Goal: Task Accomplishment & Management: Use online tool/utility

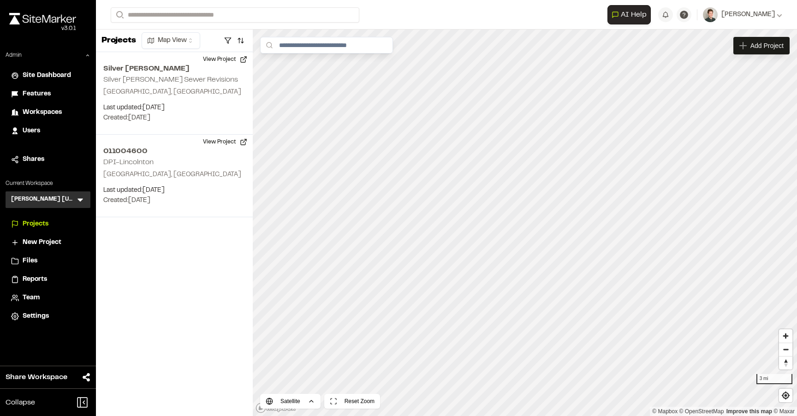
click at [81, 201] on icon at bounding box center [80, 199] width 9 height 9
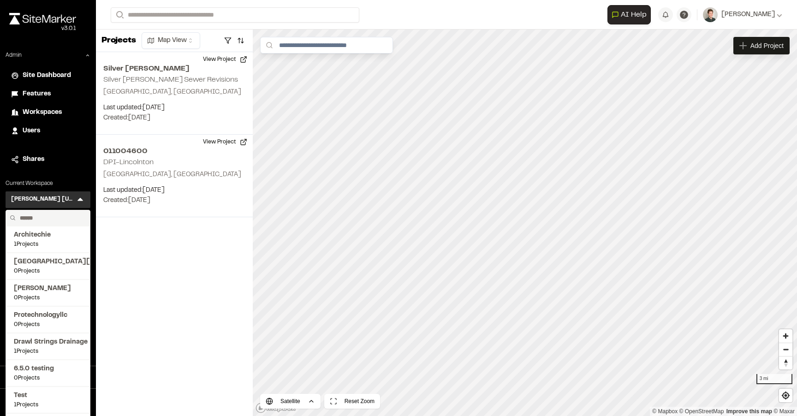
click at [43, 219] on input "text" at bounding box center [51, 218] width 70 height 16
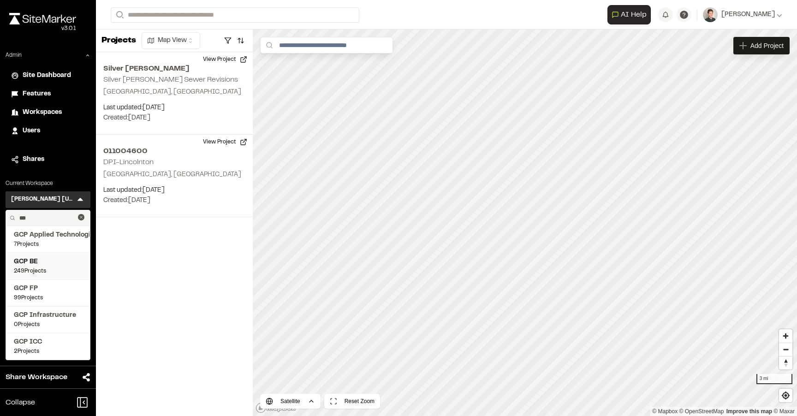
type input "***"
click at [41, 266] on span "GCP BE" at bounding box center [48, 262] width 68 height 10
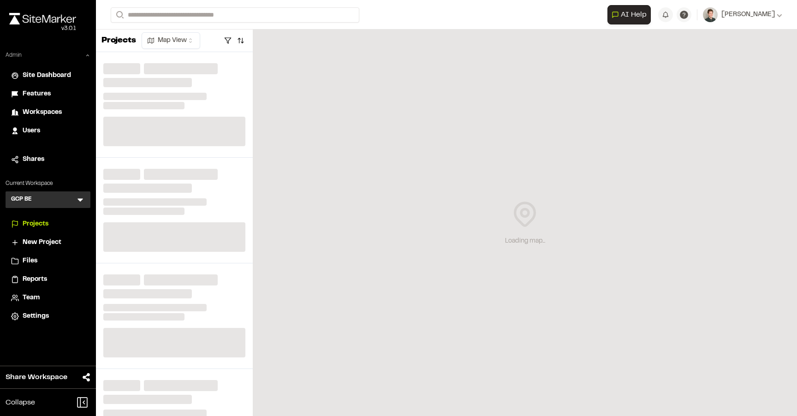
click at [88, 58] on icon at bounding box center [88, 56] width 6 height 6
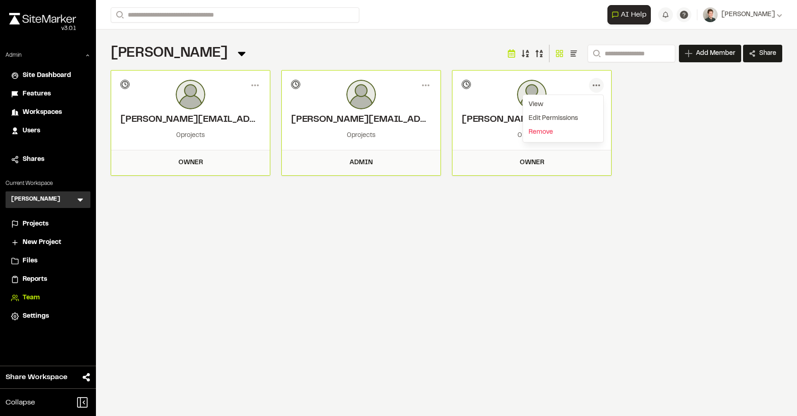
click at [417, 56] on div "Stanley Hoberg Team Menu Search Add Member Invite New Team Member * Required Na…" at bounding box center [447, 53] width 672 height 18
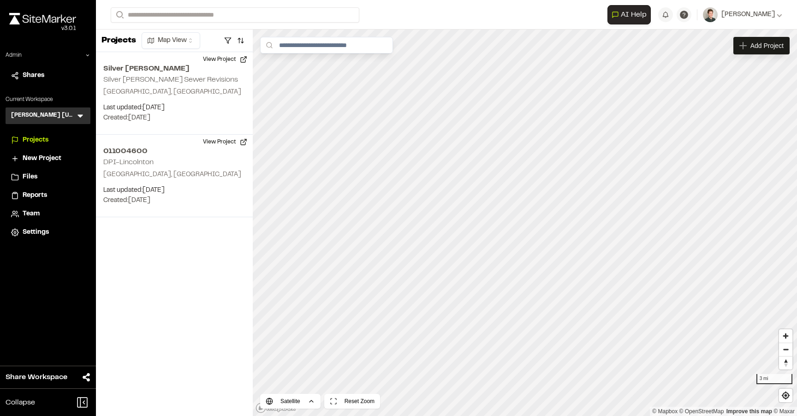
click at [82, 113] on icon at bounding box center [80, 115] width 9 height 9
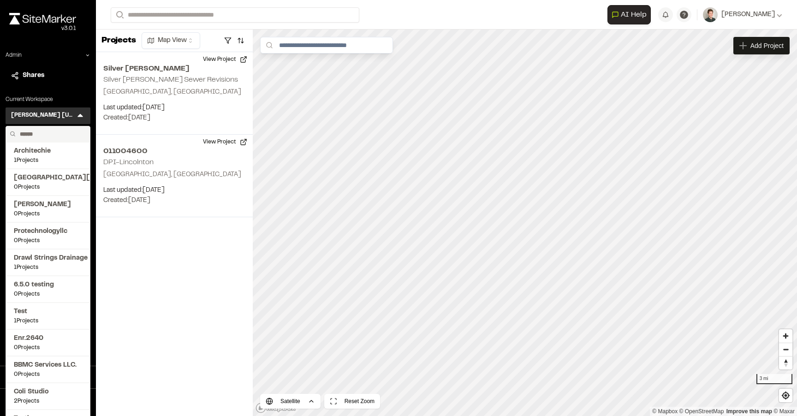
click at [50, 136] on input "text" at bounding box center [51, 134] width 70 height 16
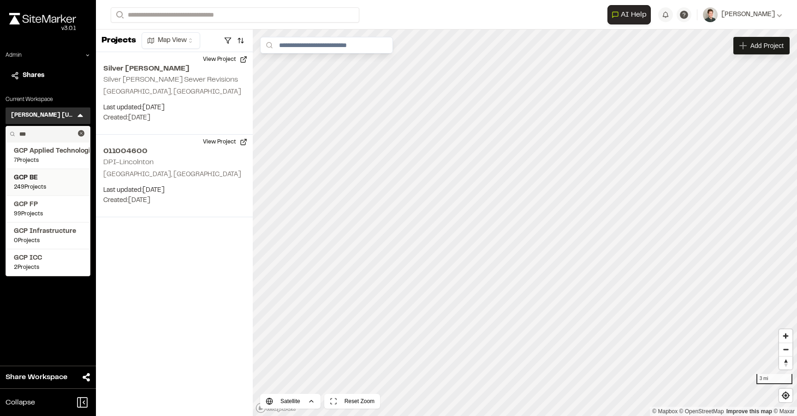
type input "***"
click at [38, 176] on span "GCP BE" at bounding box center [48, 178] width 68 height 10
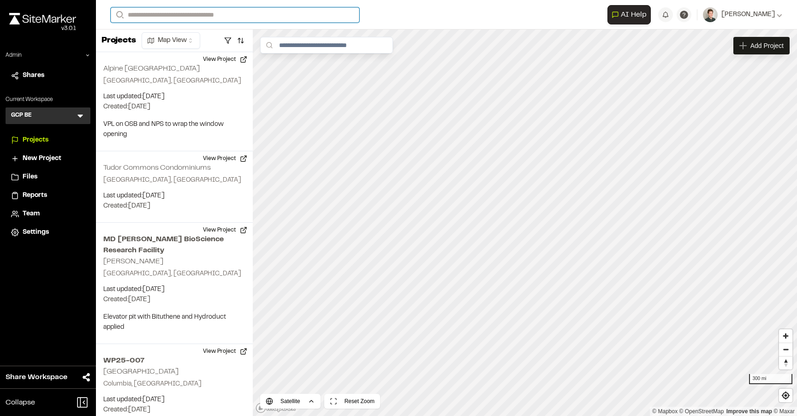
click at [173, 13] on input "Search" at bounding box center [235, 14] width 249 height 15
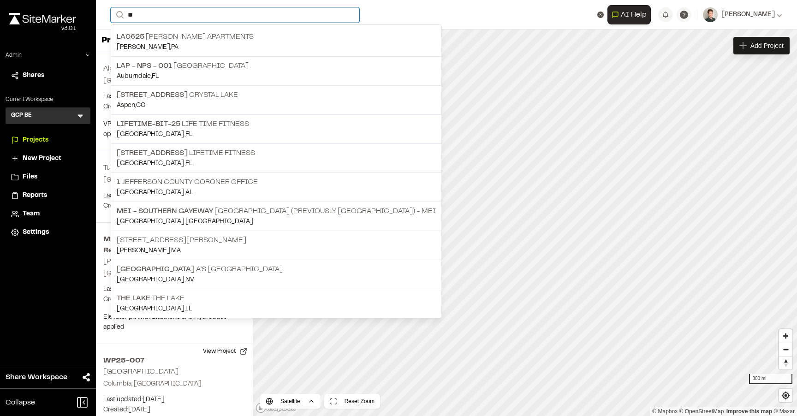
type input "*"
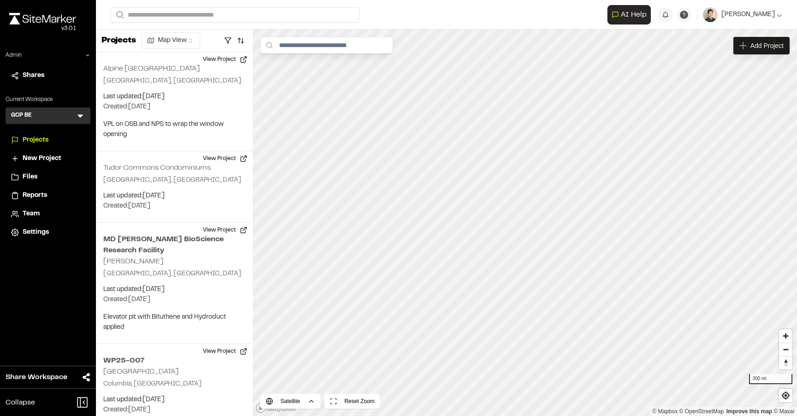
click at [390, 11] on form "Search" at bounding box center [359, 14] width 497 height 15
click at [183, 42] on html "Close sidebar v 3.0.1 Admin Shares Current Workspace GCP BE GB Menu Projects Ne…" at bounding box center [398, 208] width 797 height 416
click at [375, 9] on html "Close sidebar v 3.0.1 Admin Shares Current Workspace GCP BE GB Menu Projects Ne…" at bounding box center [398, 208] width 797 height 416
click at [243, 43] on button "button" at bounding box center [240, 40] width 13 height 15
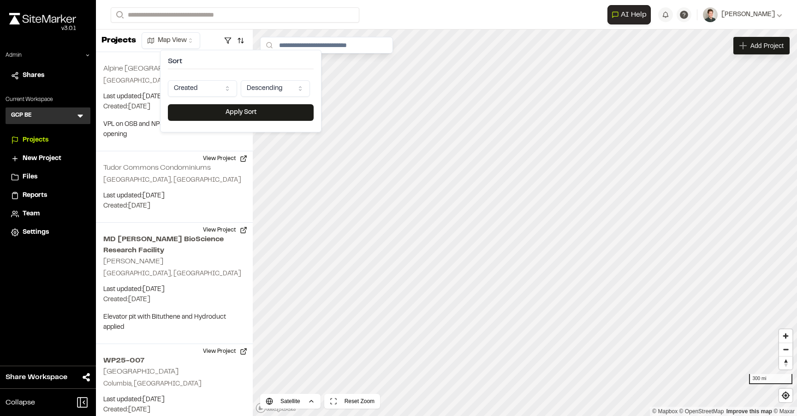
click at [220, 41] on div at bounding box center [228, 40] width 38 height 15
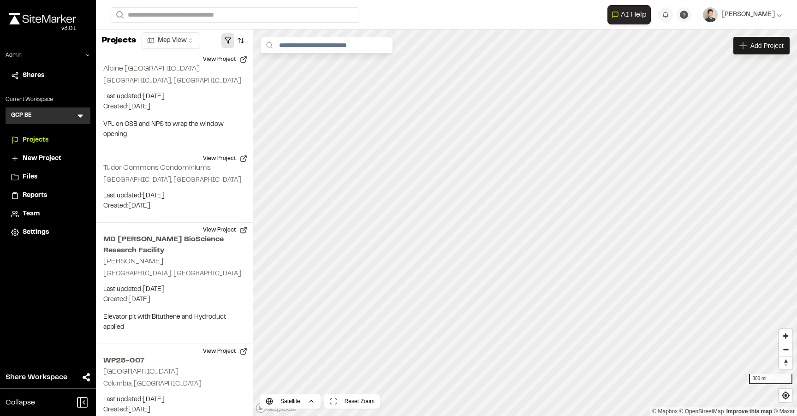
click at [222, 41] on button "button" at bounding box center [227, 40] width 13 height 15
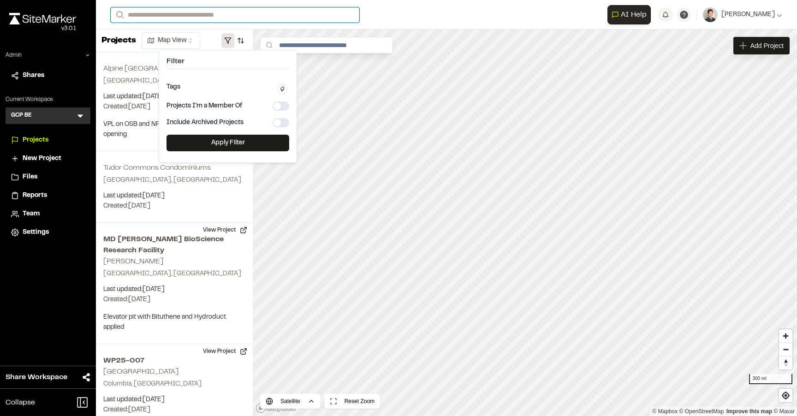
click at [175, 12] on input "Search" at bounding box center [235, 14] width 249 height 15
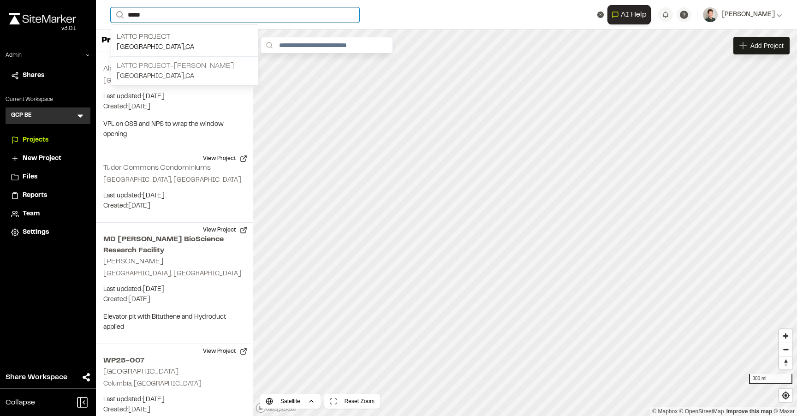
type input "*****"
click at [177, 68] on p "LATTC project-[PERSON_NAME]" at bounding box center [185, 65] width 136 height 11
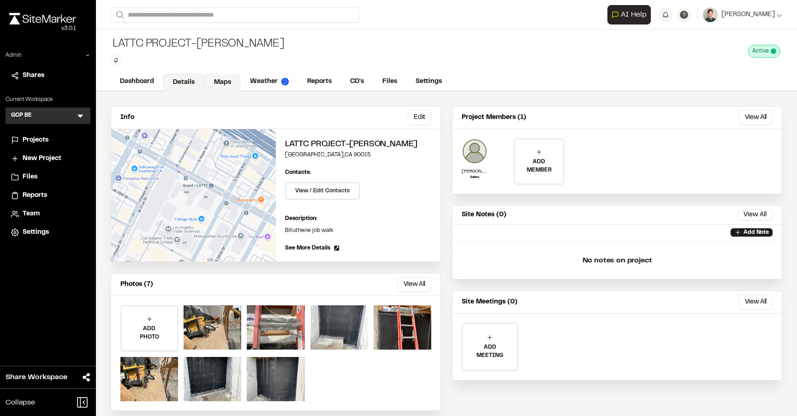
click at [223, 84] on link "Maps" at bounding box center [222, 83] width 36 height 18
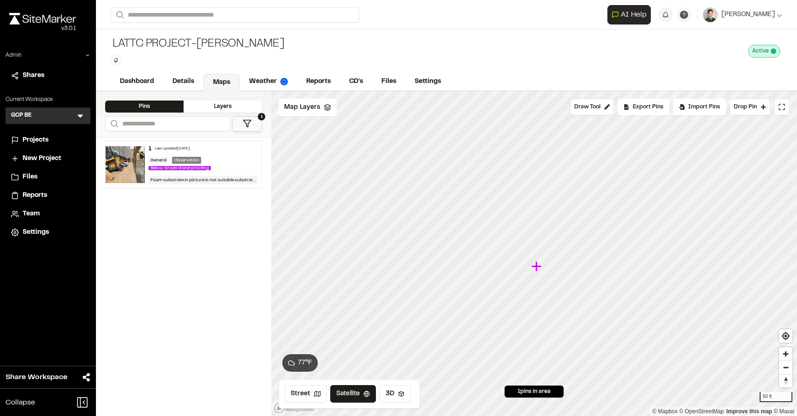
click at [225, 172] on div "General Observation Below Grade Waterproofing" at bounding box center [204, 164] width 110 height 15
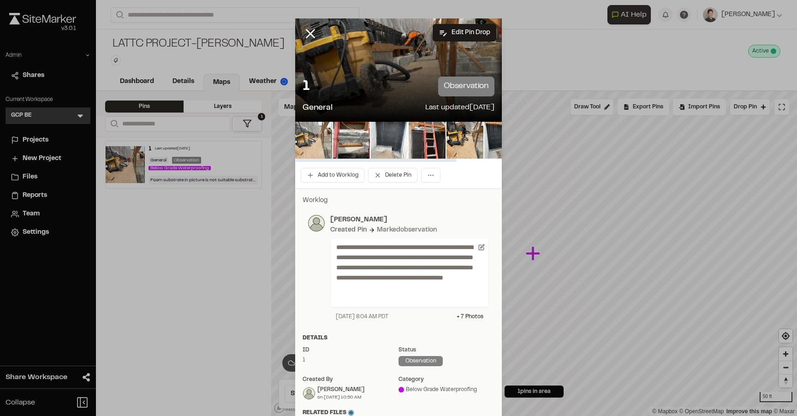
click at [316, 145] on img at bounding box center [313, 140] width 37 height 37
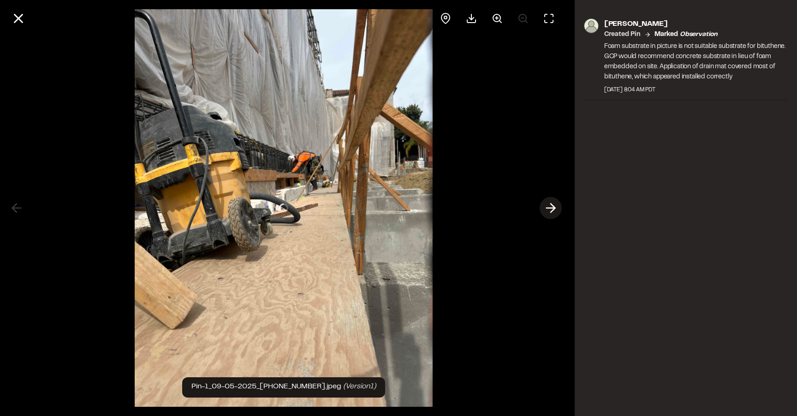
click at [549, 206] on icon at bounding box center [550, 208] width 15 height 16
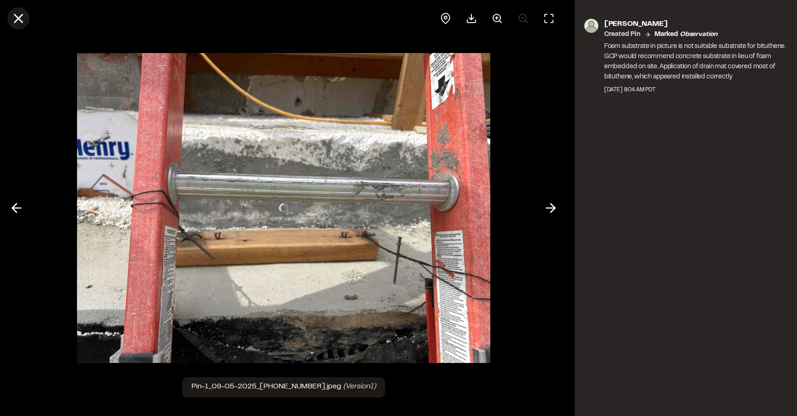
click at [20, 12] on icon at bounding box center [19, 19] width 16 height 16
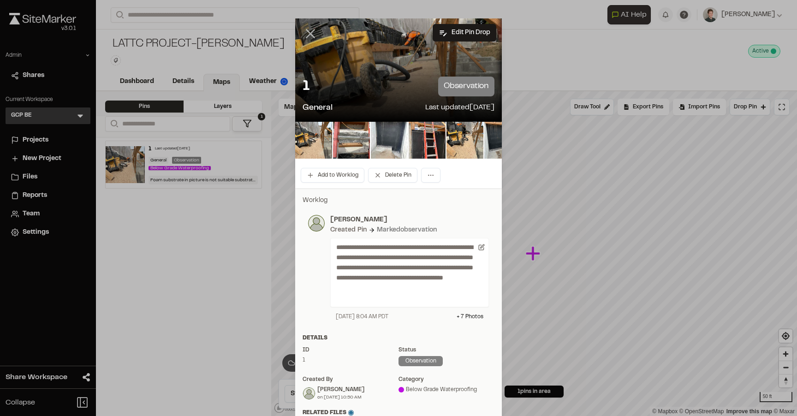
click at [309, 36] on icon at bounding box center [311, 34] width 16 height 16
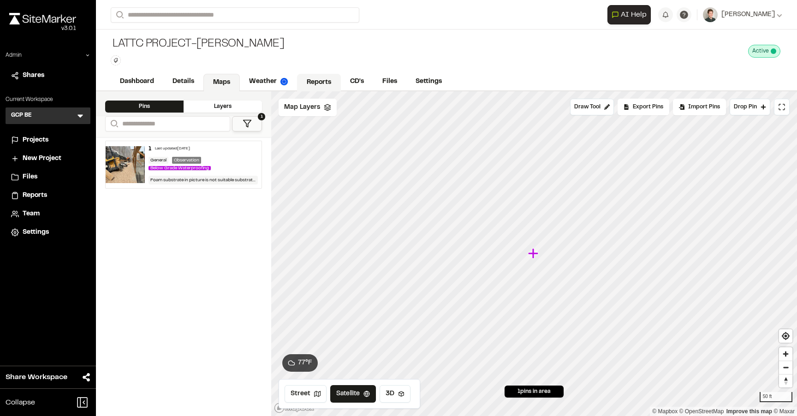
click at [330, 81] on link "Reports" at bounding box center [319, 83] width 44 height 18
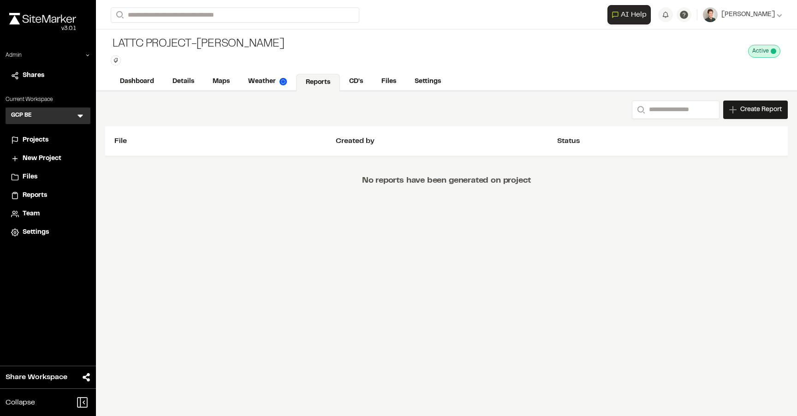
click at [350, 194] on div "No reports have been generated on project" at bounding box center [446, 180] width 683 height 49
click at [195, 78] on link "Details" at bounding box center [183, 83] width 41 height 18
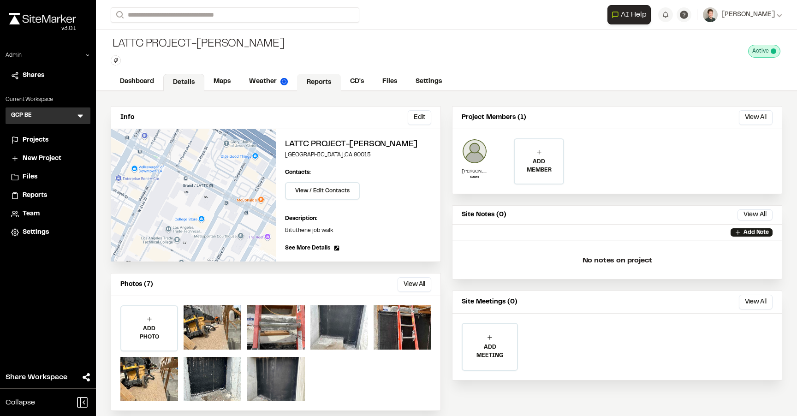
click at [304, 83] on link "Reports" at bounding box center [319, 83] width 44 height 18
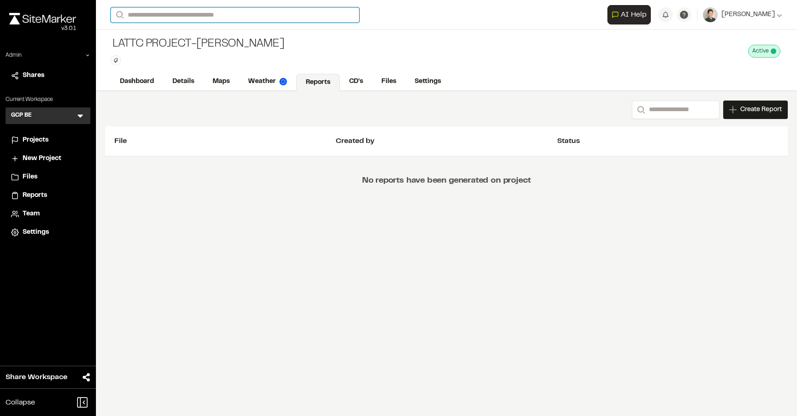
click at [261, 18] on input "Search" at bounding box center [235, 14] width 249 height 15
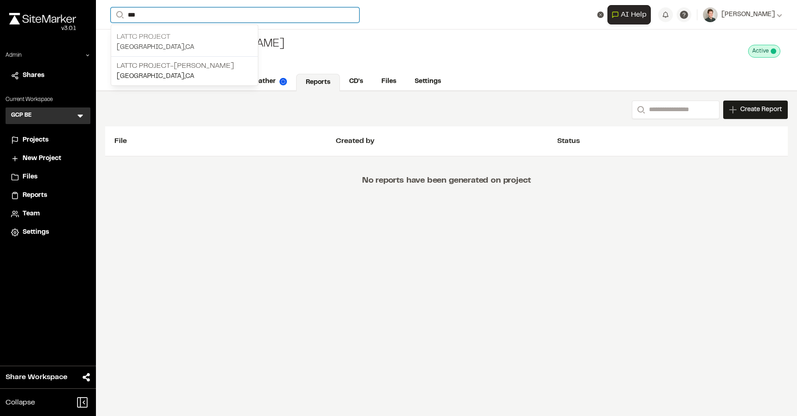
type input "***"
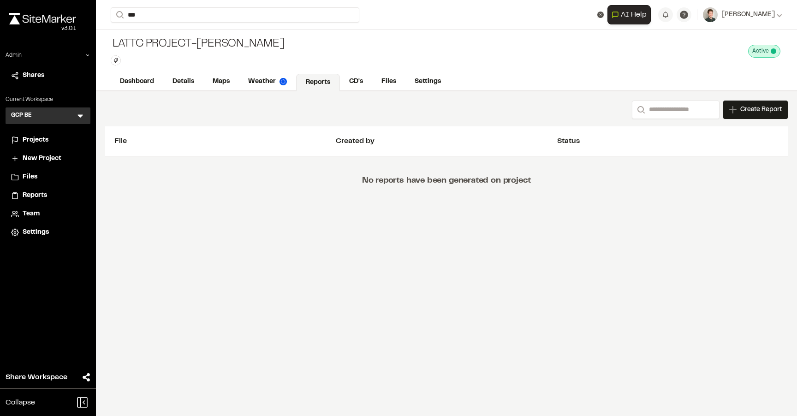
click at [218, 42] on p "LATTC Project" at bounding box center [185, 36] width 136 height 11
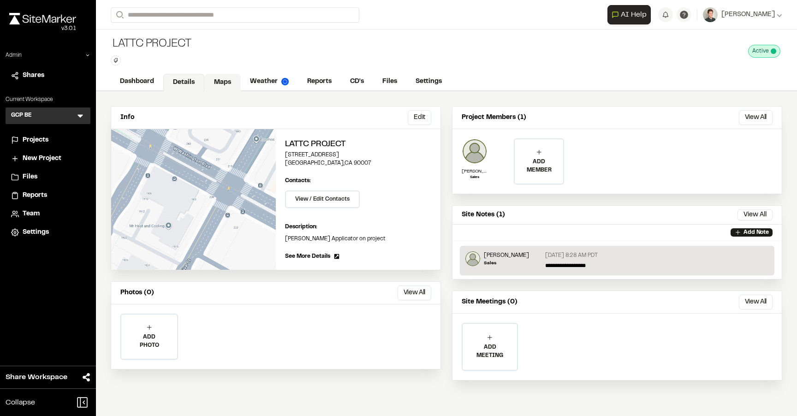
click at [225, 84] on link "Maps" at bounding box center [222, 83] width 36 height 18
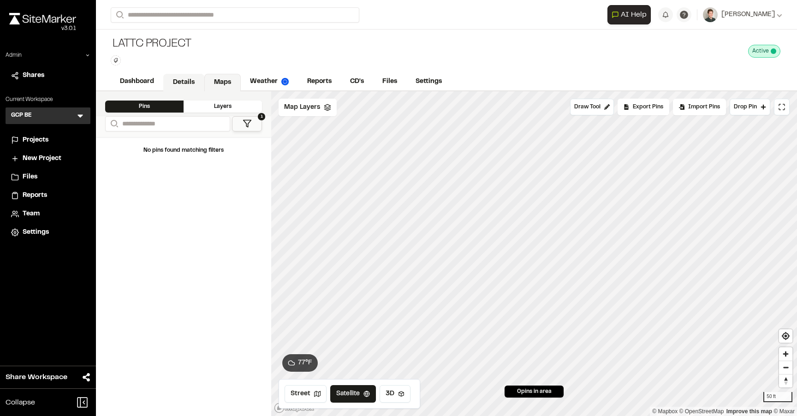
click at [182, 76] on link "Details" at bounding box center [183, 83] width 41 height 18
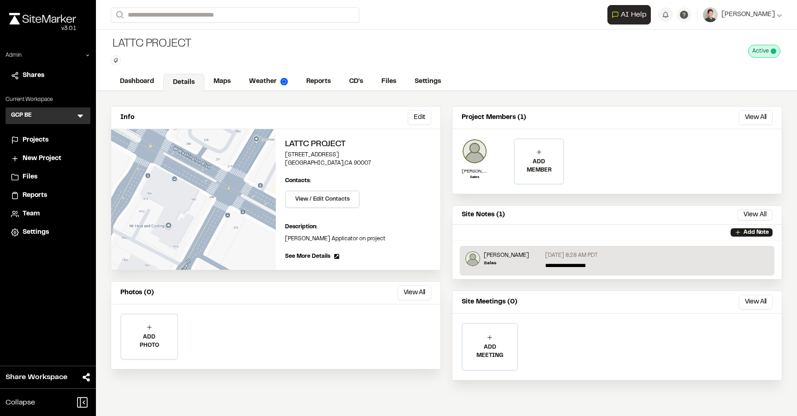
click at [649, 258] on div "[DATE] 8:28 AM PDT" at bounding box center [657, 256] width 224 height 10
click at [575, 262] on p "**********" at bounding box center [657, 266] width 224 height 8
click at [219, 80] on link "Maps" at bounding box center [222, 83] width 36 height 18
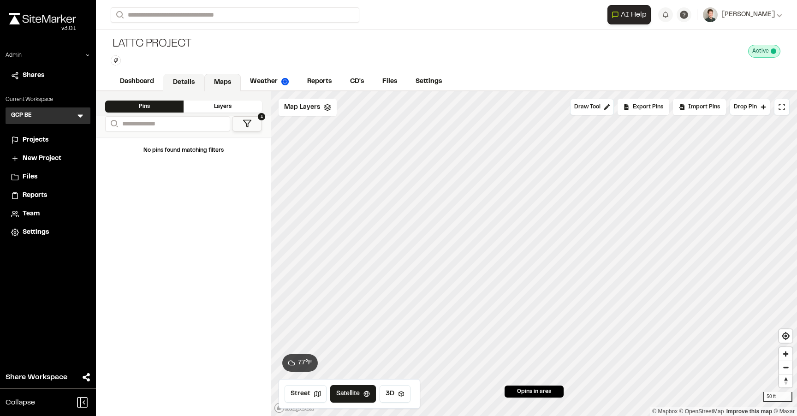
click at [185, 77] on link "Details" at bounding box center [183, 83] width 41 height 18
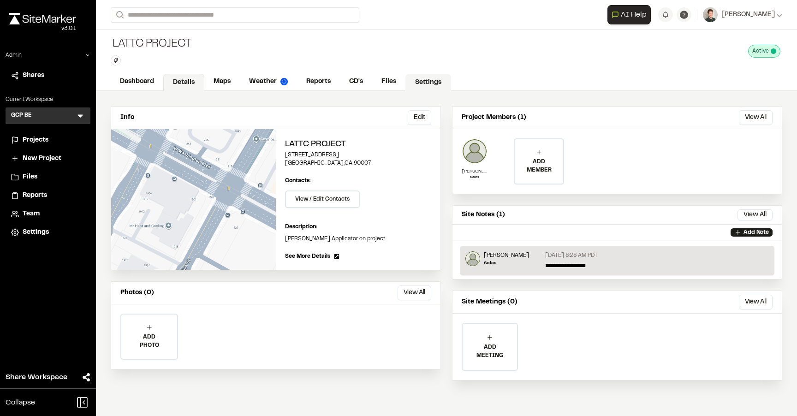
click at [429, 77] on link "Settings" at bounding box center [428, 83] width 46 height 18
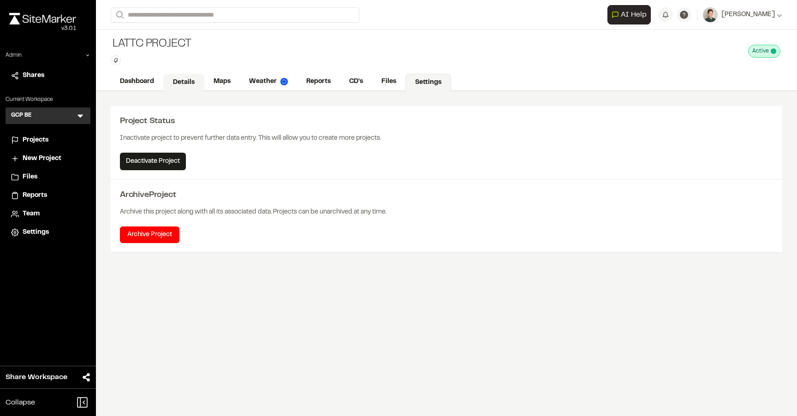
click at [186, 83] on link "Details" at bounding box center [183, 83] width 41 height 18
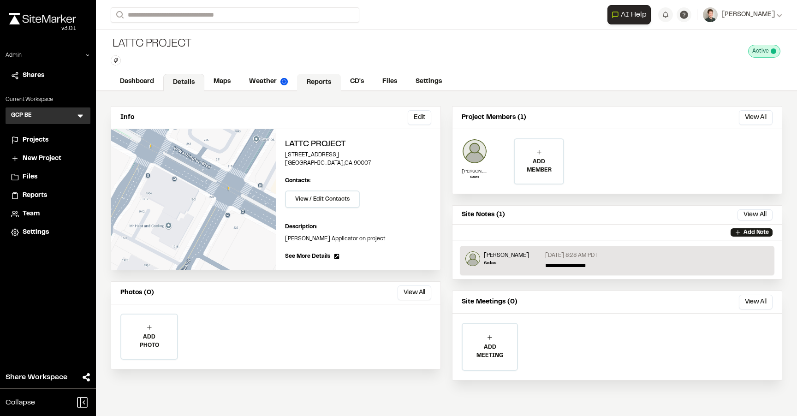
click at [308, 79] on link "Reports" at bounding box center [319, 83] width 44 height 18
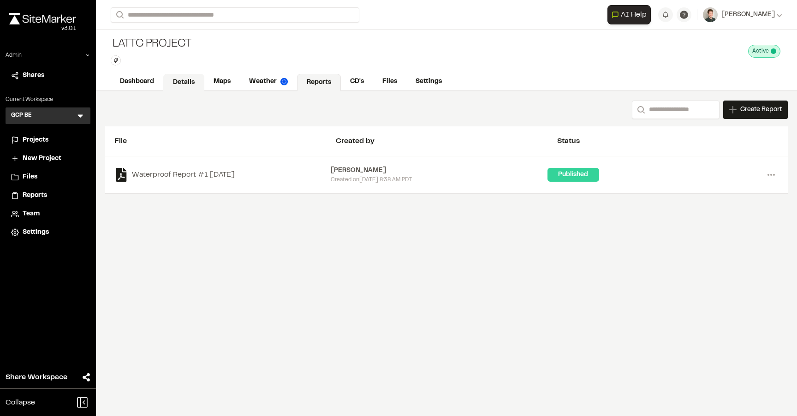
click at [177, 80] on link "Details" at bounding box center [183, 83] width 41 height 18
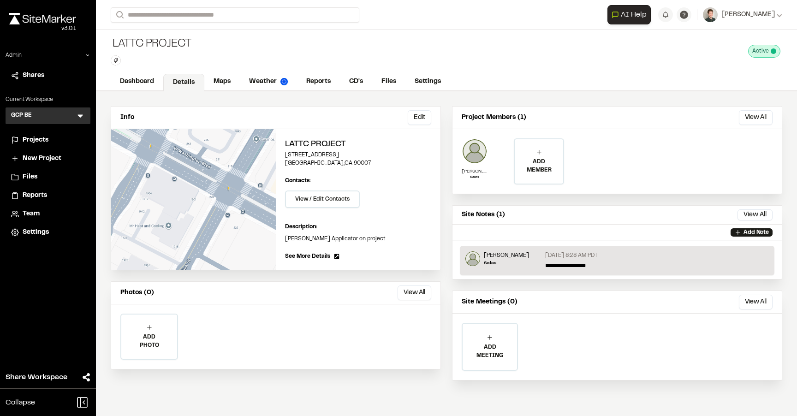
click at [263, 103] on div "Info Edit Edit LATTC Project [STREET_ADDRESS] Edit Contacts: View / Edit Contac…" at bounding box center [446, 248] width 701 height 315
click at [631, 260] on div "[DATE] 8:28 AM PDT" at bounding box center [657, 256] width 224 height 10
click at [558, 226] on div "Add Note" at bounding box center [617, 233] width 329 height 16
click at [406, 48] on div "LATTC Project Type Enter or comma to add tag. Active Deactivate LATTC Project ?…" at bounding box center [446, 51] width 701 height 43
click at [449, 116] on div "Info Edit Edit LATTC Project [STREET_ADDRESS] Edit Contacts: View / Edit Contac…" at bounding box center [446, 248] width 701 height 315
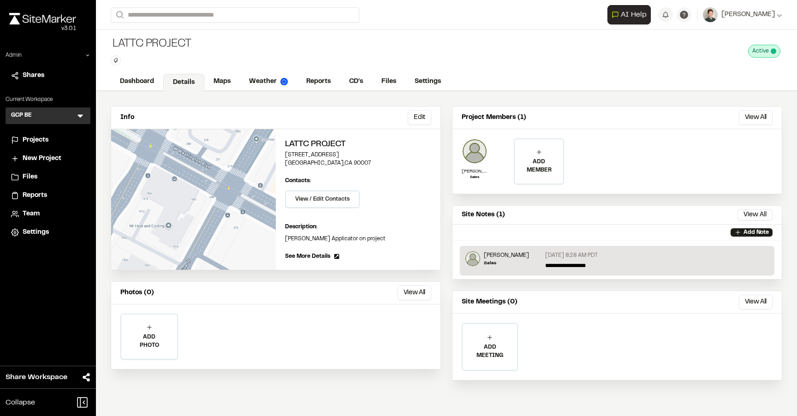
click at [445, 133] on div "Info Edit Edit LATTC Project [STREET_ADDRESS] Edit Contacts: View / Edit Contac…" at bounding box center [446, 248] width 701 height 315
click at [209, 74] on link "Maps" at bounding box center [222, 83] width 36 height 18
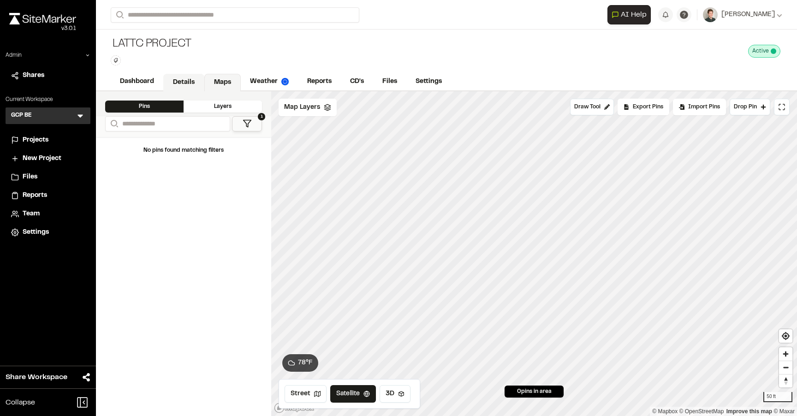
click at [185, 77] on link "Details" at bounding box center [183, 83] width 41 height 18
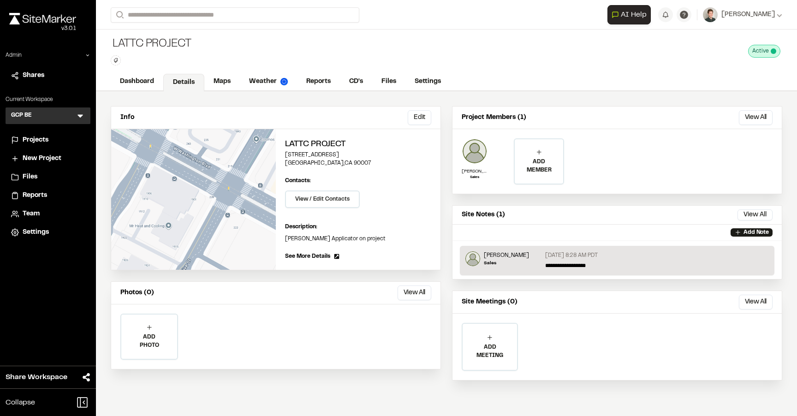
click at [595, 266] on p "**********" at bounding box center [657, 266] width 224 height 8
click at [583, 269] on div "**********" at bounding box center [617, 261] width 315 height 30
click at [536, 263] on div "[PERSON_NAME] Sales" at bounding box center [503, 260] width 76 height 18
click at [553, 239] on div "Add Note" at bounding box center [617, 233] width 329 height 16
click at [148, 20] on input "Search" at bounding box center [235, 14] width 249 height 15
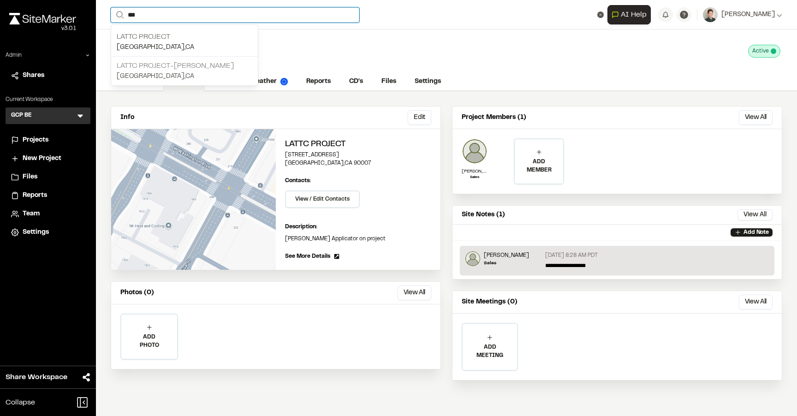
type input "***"
click at [166, 66] on p "LATTC project-[PERSON_NAME]" at bounding box center [185, 65] width 136 height 11
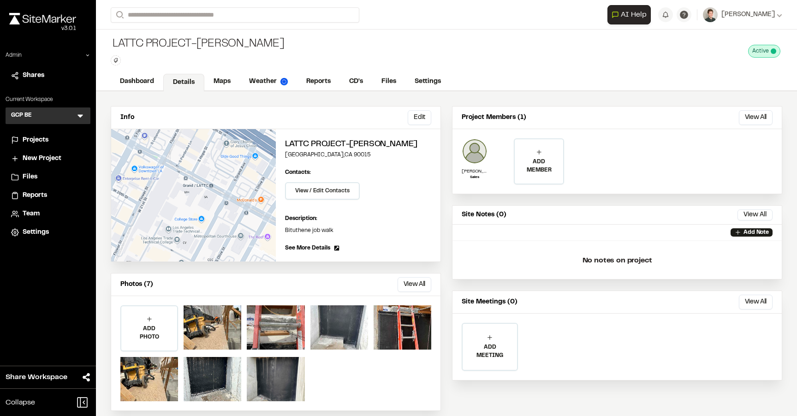
click at [659, 253] on p "No notes on project" at bounding box center [617, 261] width 315 height 30
click at [218, 79] on link "Maps" at bounding box center [222, 83] width 36 height 18
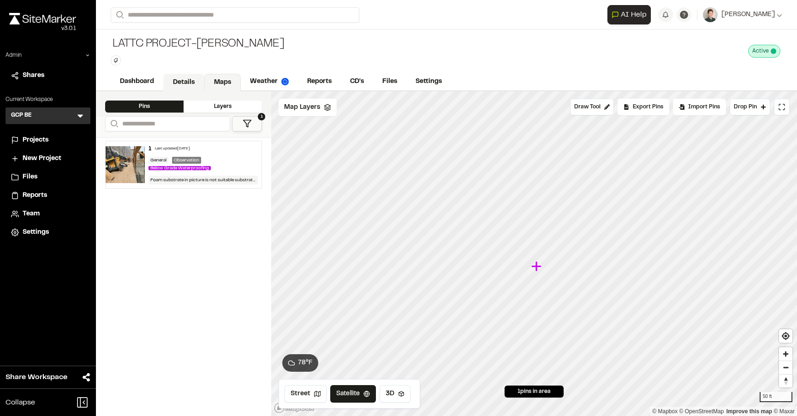
click at [178, 78] on link "Details" at bounding box center [183, 83] width 41 height 18
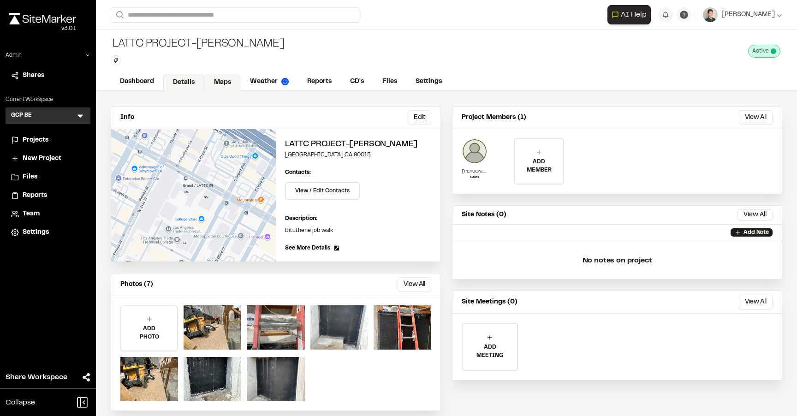
click at [222, 81] on link "Maps" at bounding box center [222, 83] width 36 height 18
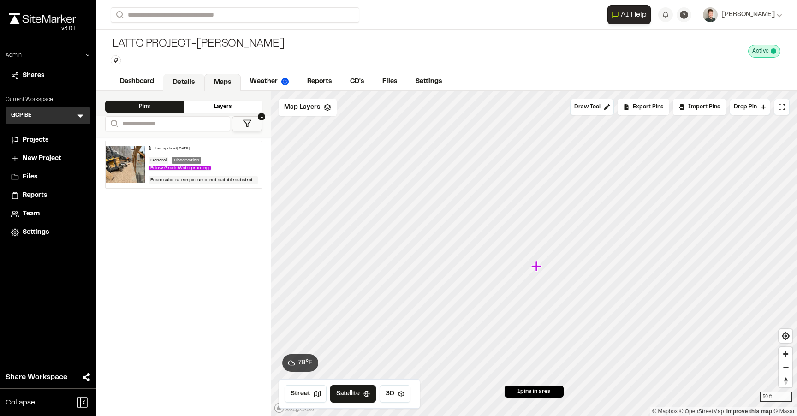
click at [181, 88] on link "Details" at bounding box center [183, 83] width 41 height 18
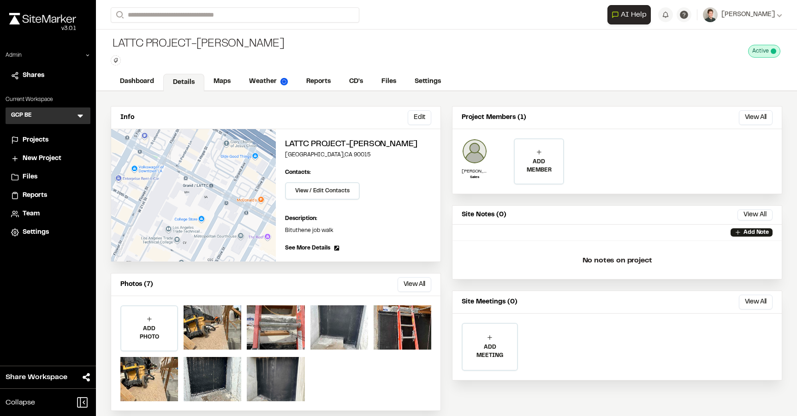
scroll to position [10, 0]
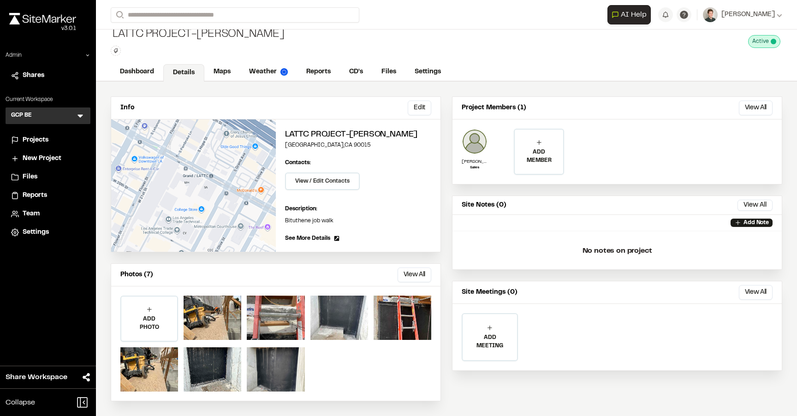
click at [631, 255] on p "No notes on project" at bounding box center [617, 251] width 315 height 30
click at [755, 220] on p "Add Note" at bounding box center [756, 223] width 25 height 8
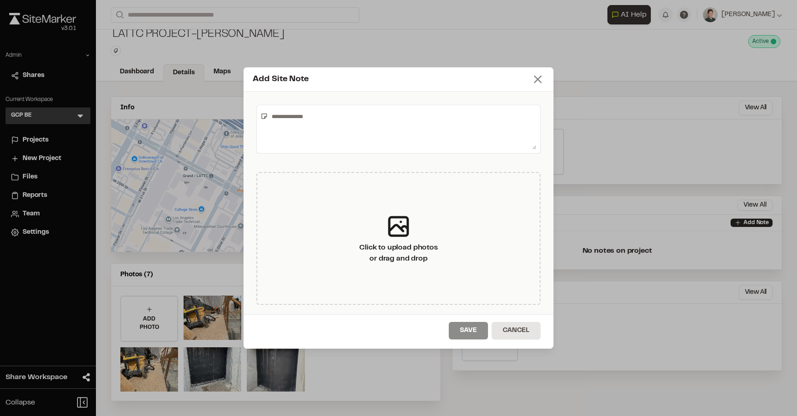
click at [537, 79] on line at bounding box center [538, 79] width 6 height 6
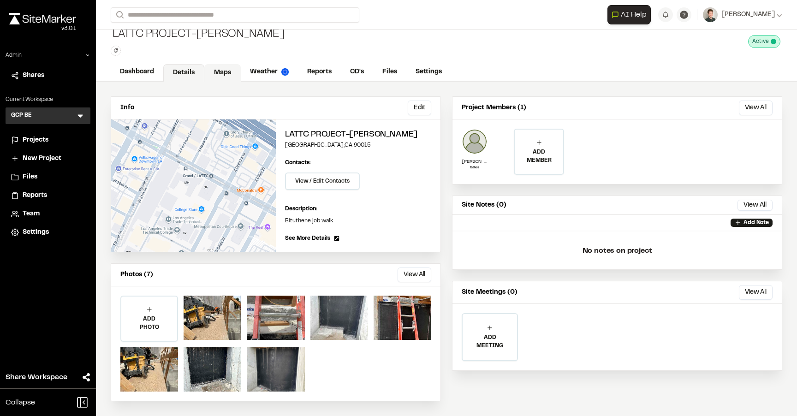
click at [216, 69] on link "Maps" at bounding box center [222, 73] width 36 height 18
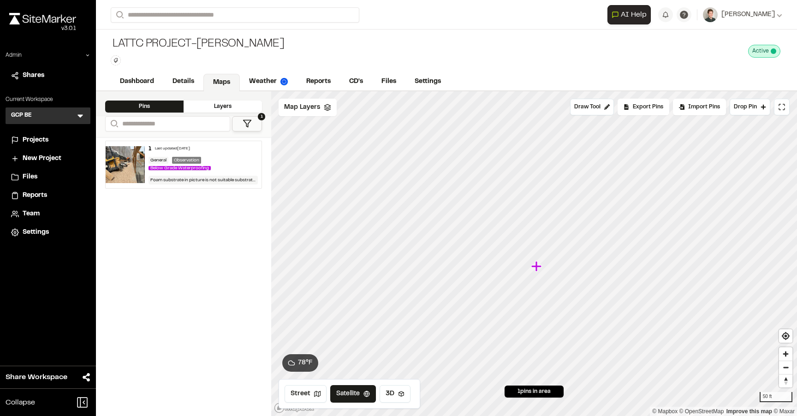
click at [228, 176] on div "1 Last updated [DATE] General Observation Below Grade Waterproofing Foam substr…" at bounding box center [203, 164] width 117 height 47
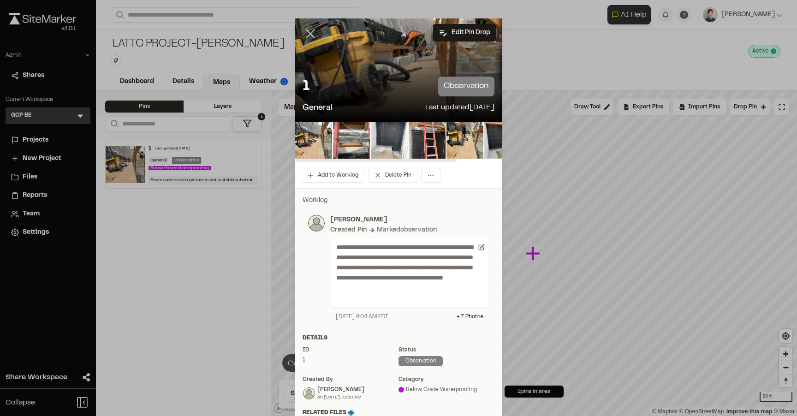
click at [306, 35] on icon at bounding box center [311, 34] width 16 height 16
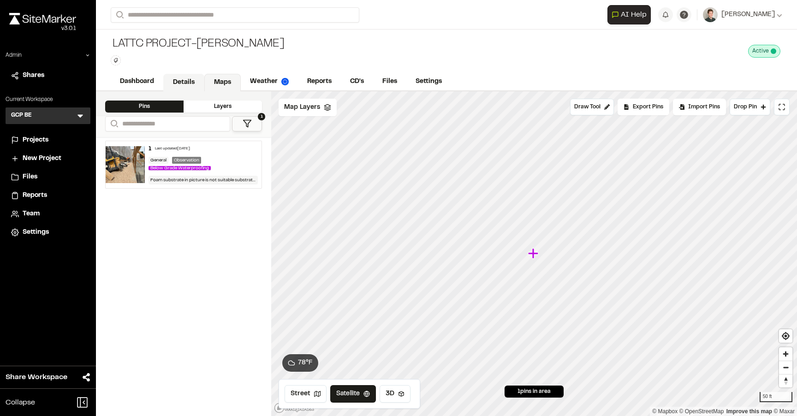
click at [191, 82] on link "Details" at bounding box center [183, 83] width 41 height 18
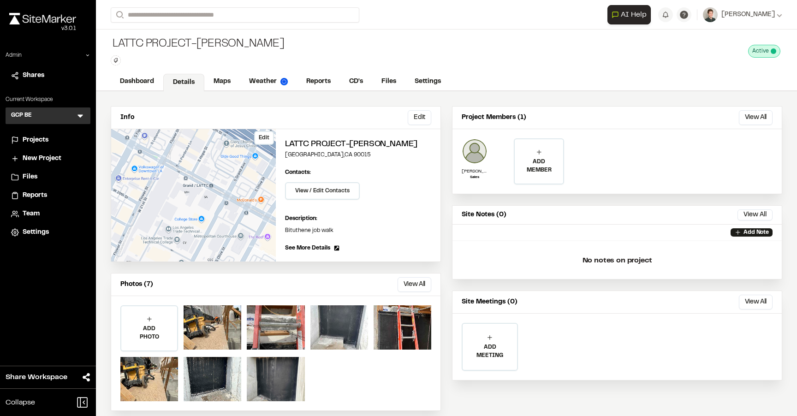
scroll to position [10, 0]
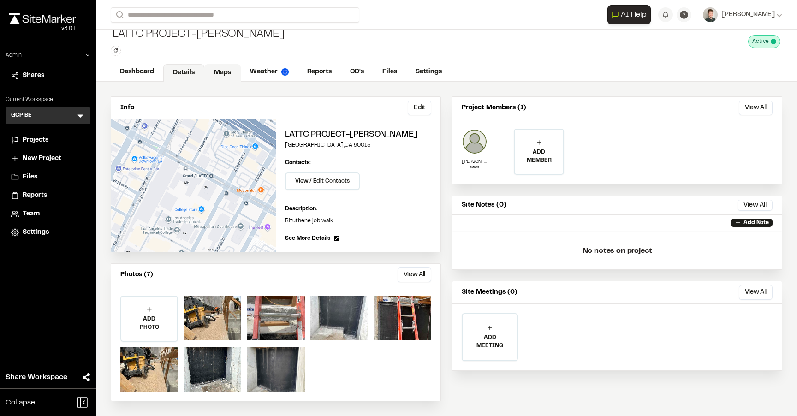
click at [224, 71] on link "Maps" at bounding box center [222, 73] width 36 height 18
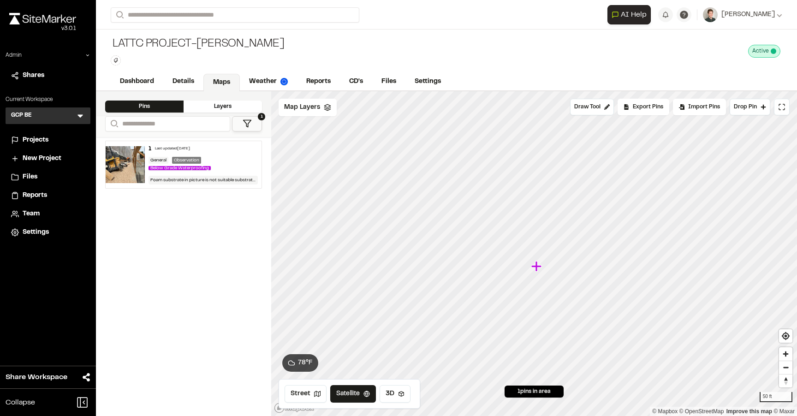
click at [222, 176] on div "1 Last updated [DATE] General Observation Below Grade Waterproofing Foam substr…" at bounding box center [203, 164] width 117 height 47
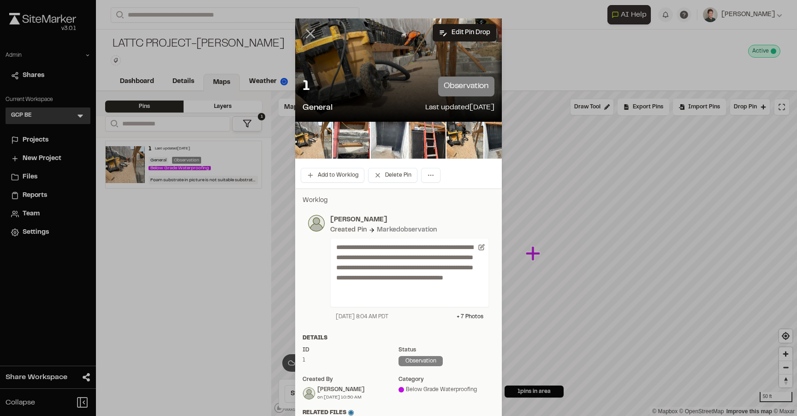
click at [307, 35] on icon at bounding box center [311, 34] width 16 height 16
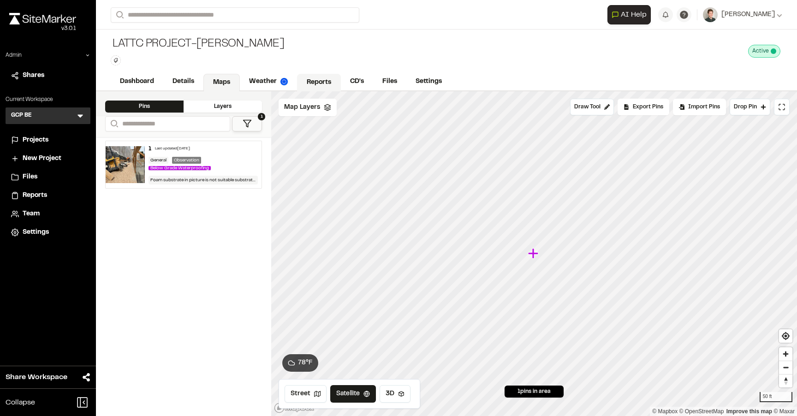
click at [310, 82] on link "Reports" at bounding box center [319, 83] width 44 height 18
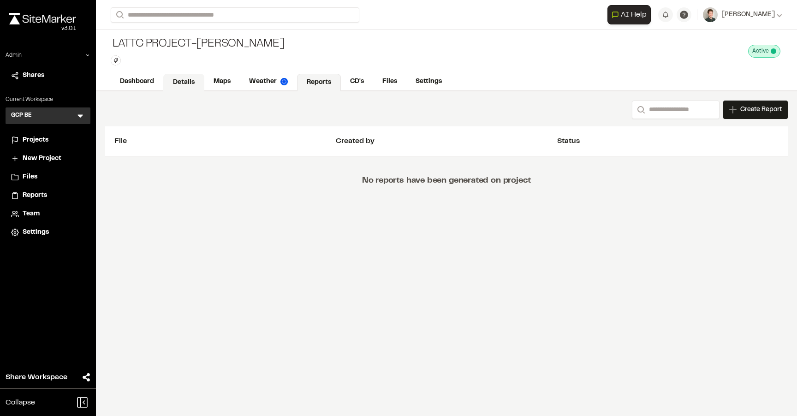
click at [202, 84] on link "Details" at bounding box center [183, 83] width 41 height 18
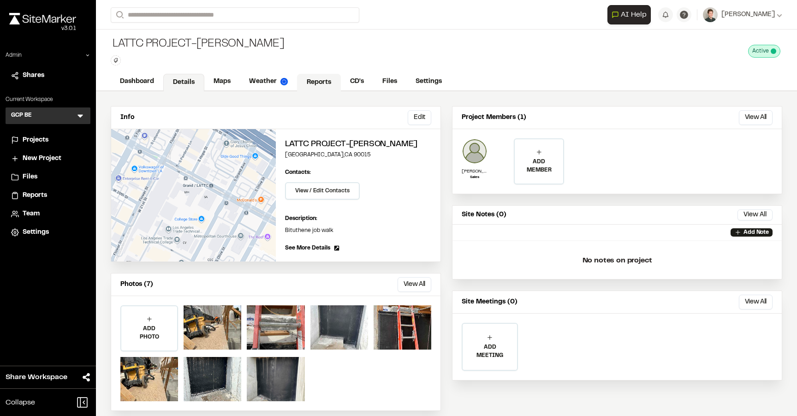
click at [323, 78] on link "Reports" at bounding box center [319, 83] width 44 height 18
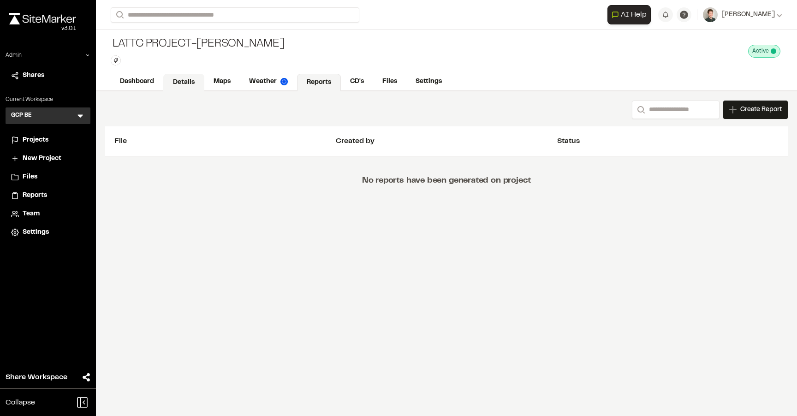
click at [188, 82] on link "Details" at bounding box center [183, 83] width 41 height 18
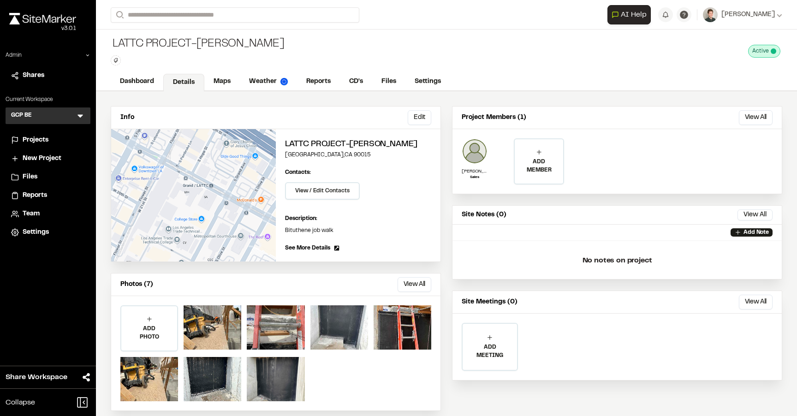
click at [308, 52] on div "LATTC project-[PERSON_NAME] Type Enter or comma to add tag. Active Deactivate L…" at bounding box center [446, 51] width 701 height 43
click at [311, 86] on link "Reports" at bounding box center [319, 83] width 44 height 18
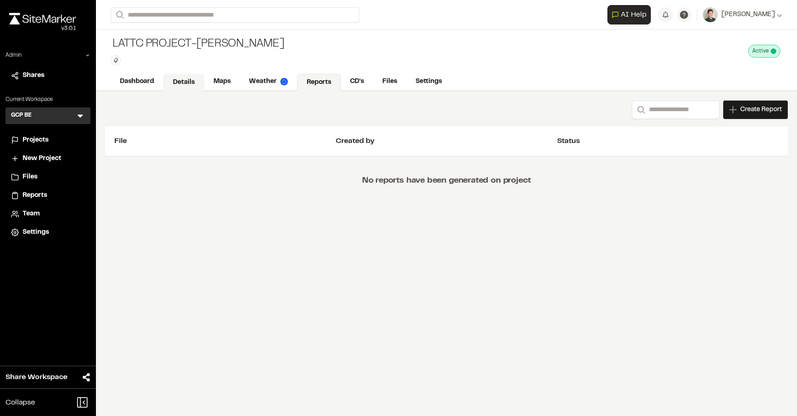
click at [183, 78] on link "Details" at bounding box center [183, 83] width 41 height 18
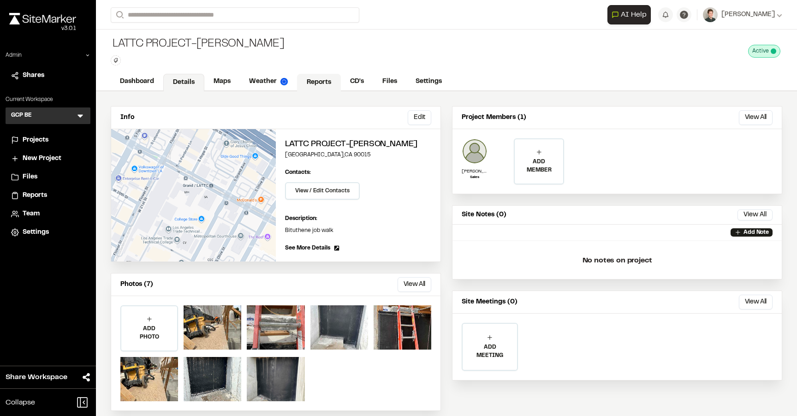
click at [319, 82] on link "Reports" at bounding box center [319, 83] width 44 height 18
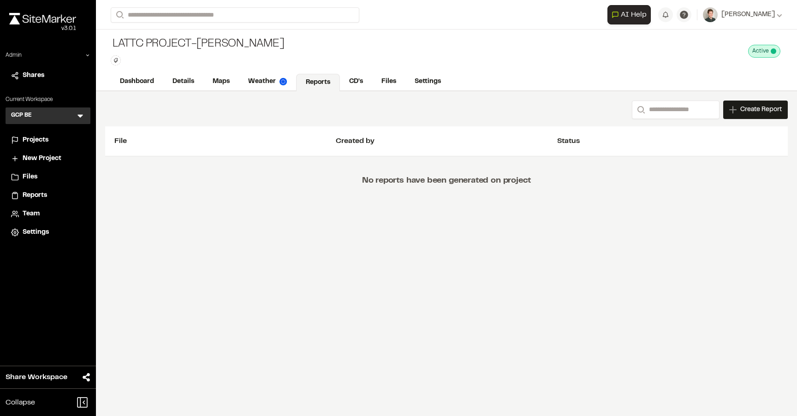
click at [537, 91] on div "Search Create Report New Report | LATTC project-[PERSON_NAME] What type of Repo…" at bounding box center [446, 153] width 701 height 124
click at [249, 121] on div "Search Create Report New Report | LATTC project-[PERSON_NAME] What type of Repo…" at bounding box center [446, 153] width 701 height 124
click at [190, 82] on link "Details" at bounding box center [183, 83] width 41 height 18
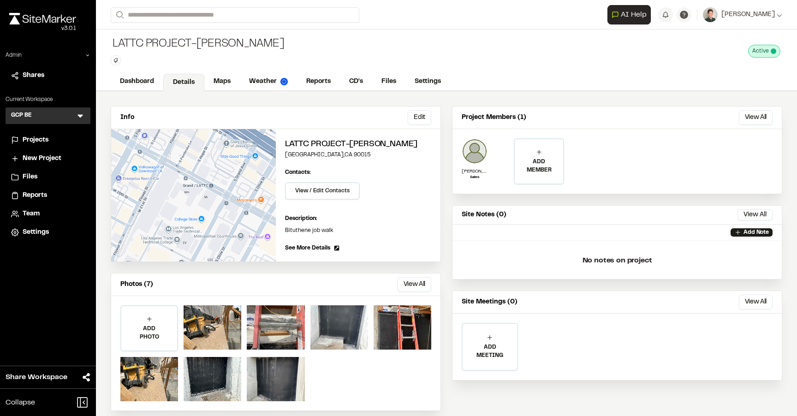
click at [271, 103] on div "Info Edit Edit LATTC project-[PERSON_NAME] [GEOGRAPHIC_DATA] Edit Contacts: Vie…" at bounding box center [446, 258] width 701 height 334
click at [212, 71] on div "LATTC project-[PERSON_NAME] Type Enter or comma to add tag. Active Deactivate L…" at bounding box center [446, 51] width 701 height 43
click at [219, 77] on link "Maps" at bounding box center [222, 83] width 36 height 18
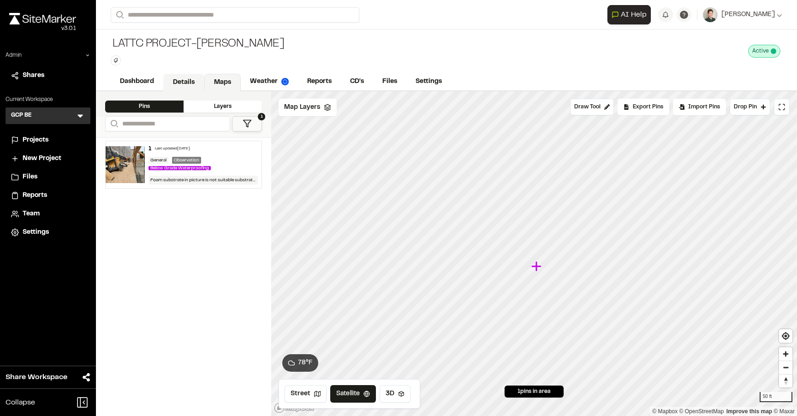
click at [174, 83] on link "Details" at bounding box center [183, 83] width 41 height 18
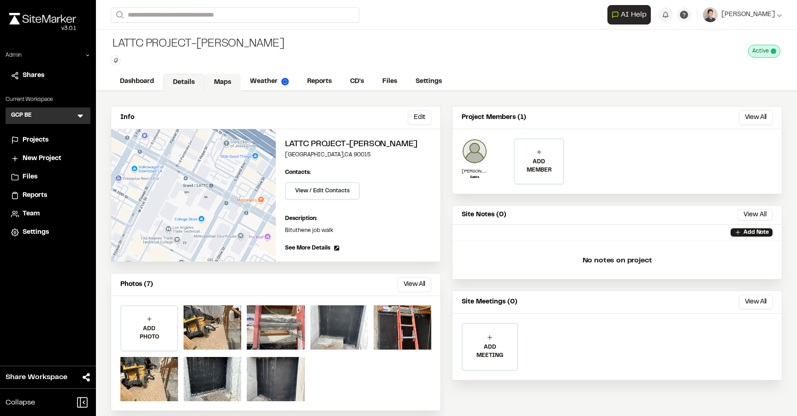
click at [237, 83] on link "Maps" at bounding box center [222, 83] width 36 height 18
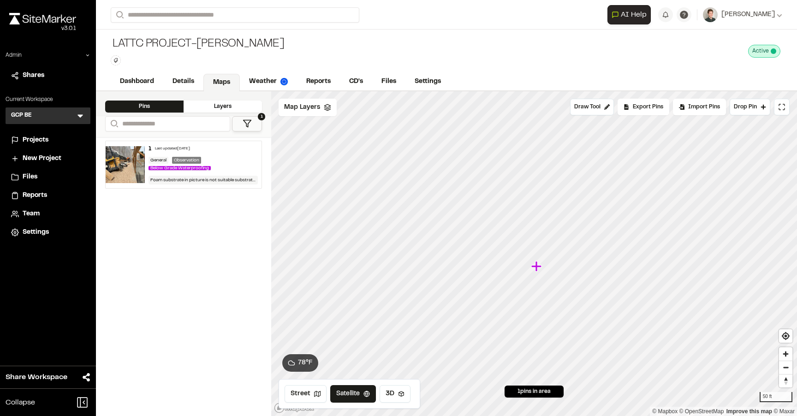
click at [324, 63] on div "LATTC project-[PERSON_NAME] Type Enter or comma to add tag. Active Deactivate L…" at bounding box center [446, 51] width 701 height 43
click at [315, 77] on link "Reports" at bounding box center [319, 83] width 44 height 18
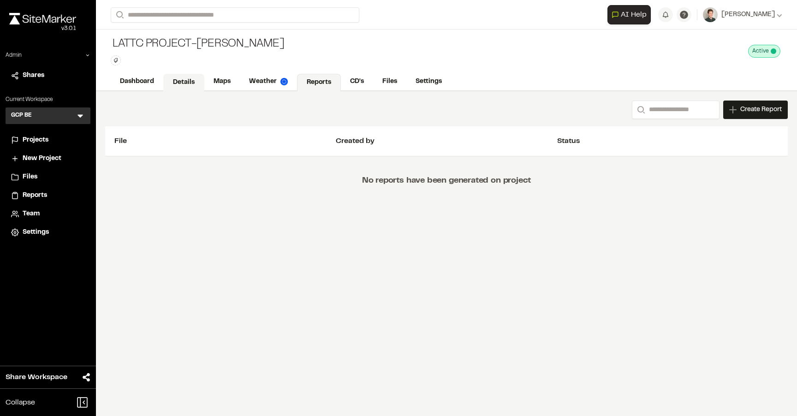
click at [188, 83] on link "Details" at bounding box center [183, 83] width 41 height 18
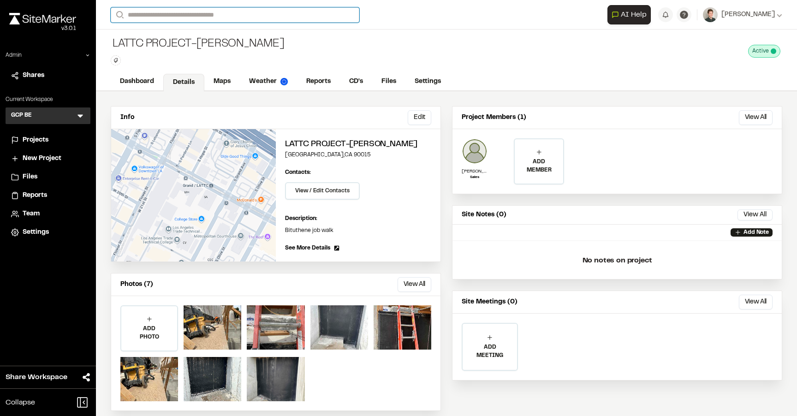
click at [222, 16] on input "Search" at bounding box center [235, 14] width 249 height 15
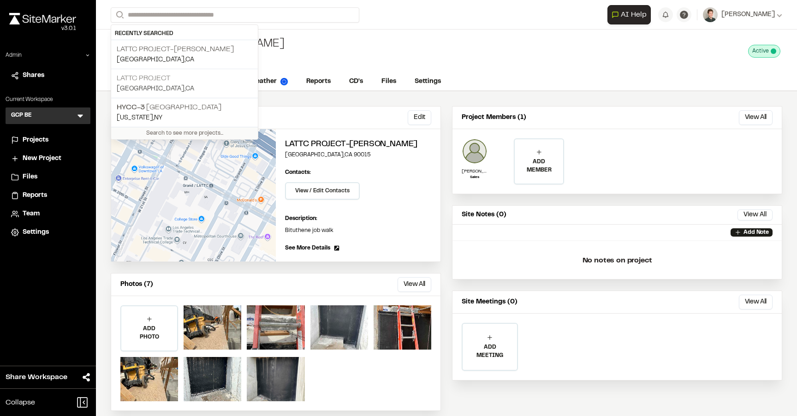
click at [179, 80] on p "LATTC Project" at bounding box center [185, 78] width 136 height 11
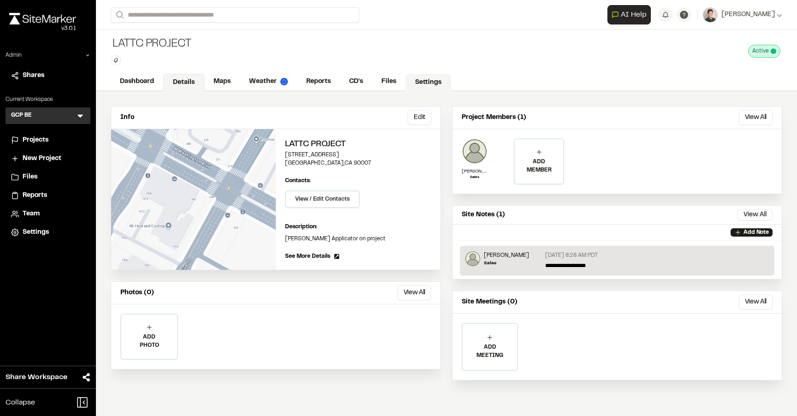
click at [436, 75] on link "Settings" at bounding box center [428, 83] width 46 height 18
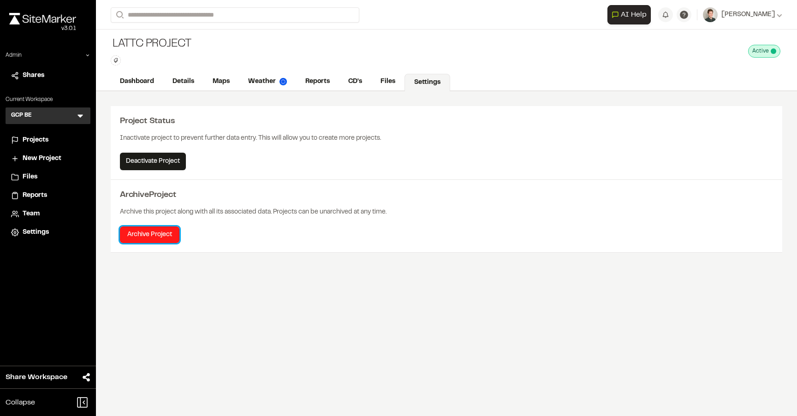
click at [160, 232] on button "Archive Project" at bounding box center [150, 234] width 60 height 17
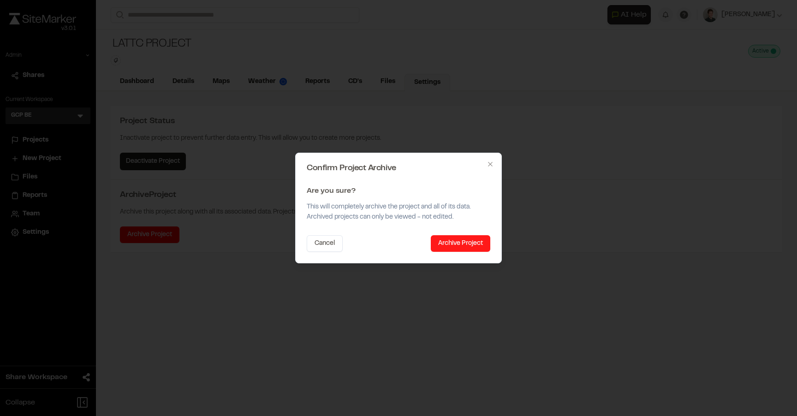
click at [443, 242] on button "Archive Project" at bounding box center [461, 243] width 60 height 17
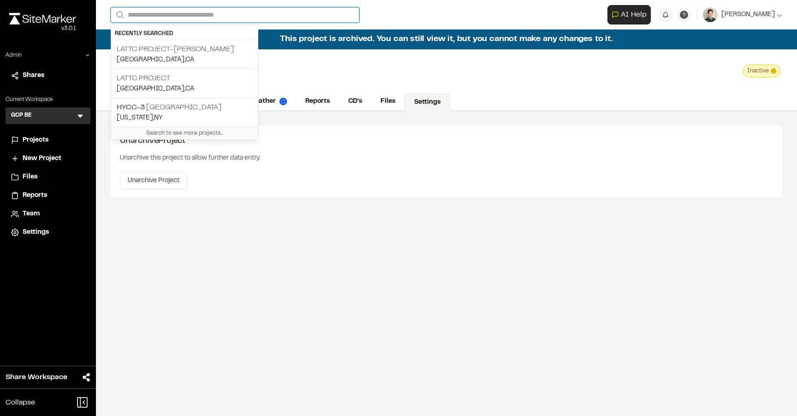
click at [152, 13] on input "Search" at bounding box center [235, 14] width 249 height 15
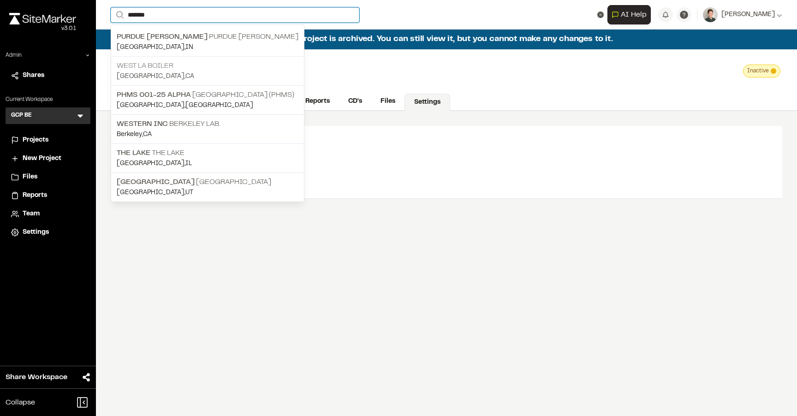
type input "*******"
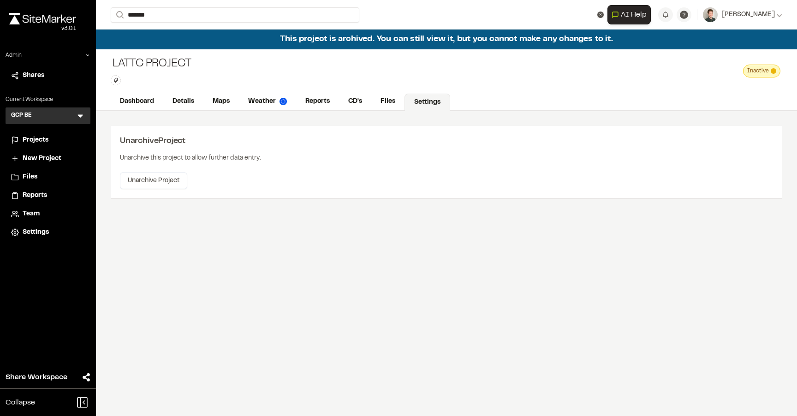
click at [160, 70] on p "West LA Boiler" at bounding box center [208, 65] width 182 height 11
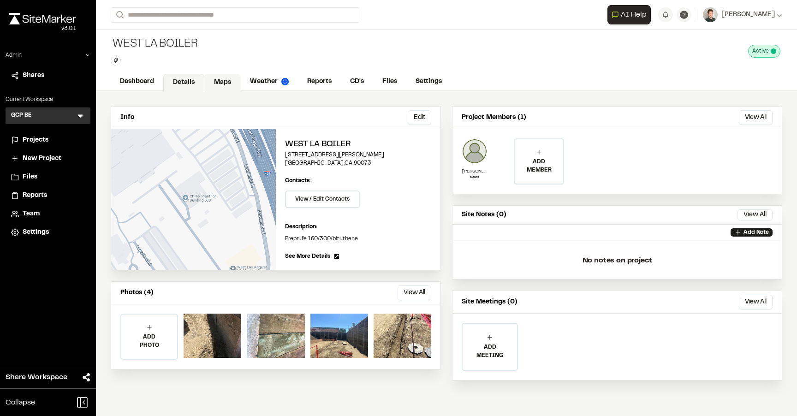
click at [216, 83] on link "Maps" at bounding box center [222, 83] width 36 height 18
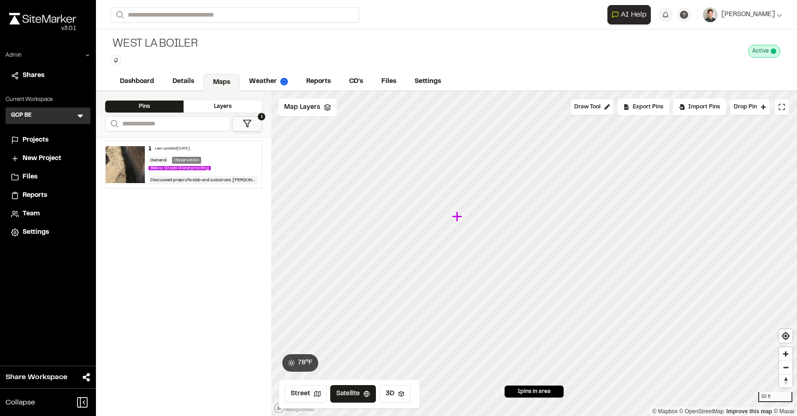
click at [455, 217] on icon "Map marker" at bounding box center [457, 216] width 10 height 10
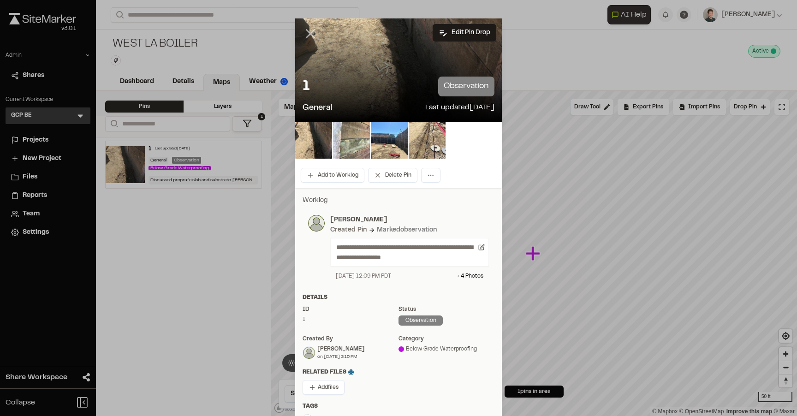
click at [310, 29] on icon at bounding box center [311, 34] width 16 height 16
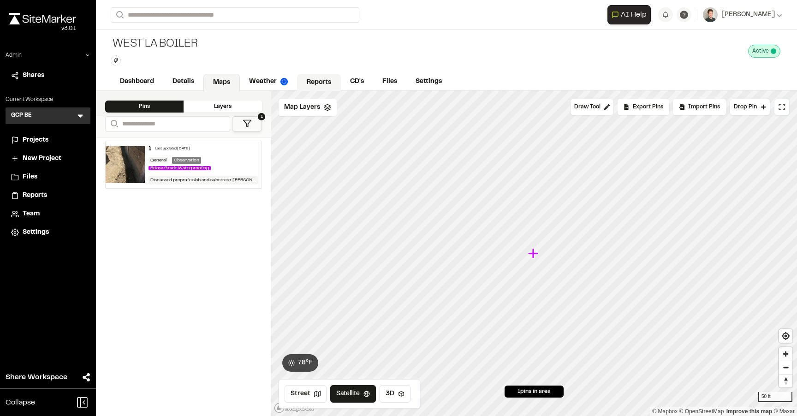
click at [318, 87] on link "Reports" at bounding box center [319, 83] width 44 height 18
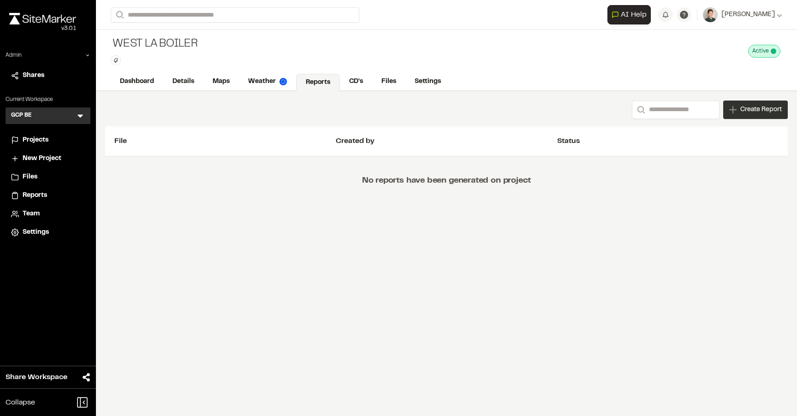
click at [741, 114] on span "Create Report" at bounding box center [761, 110] width 42 height 10
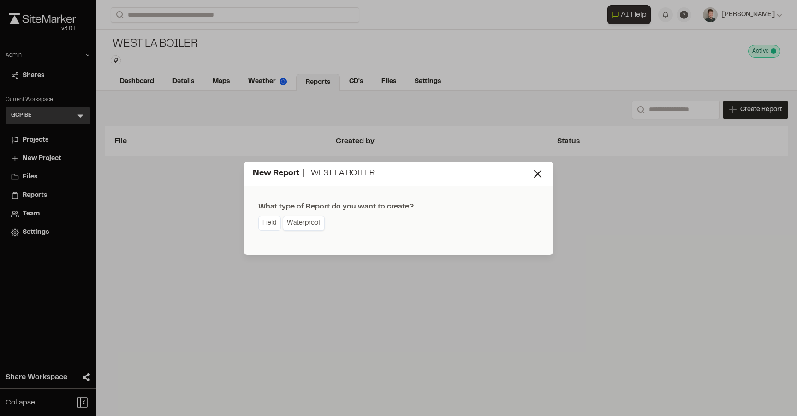
click at [298, 221] on link "Waterproof" at bounding box center [304, 223] width 42 height 15
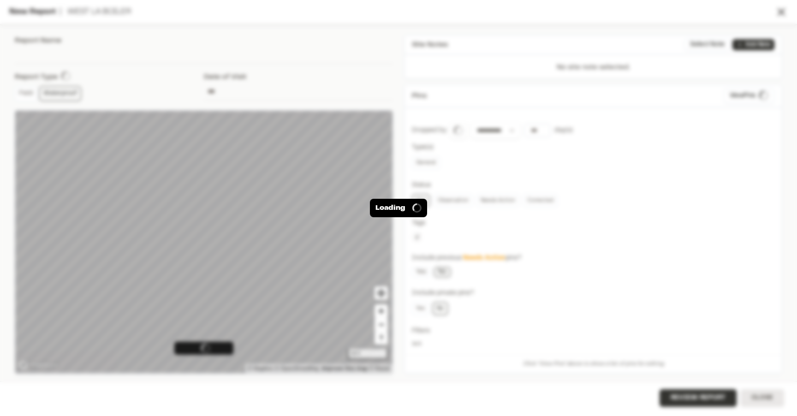
type input "**********"
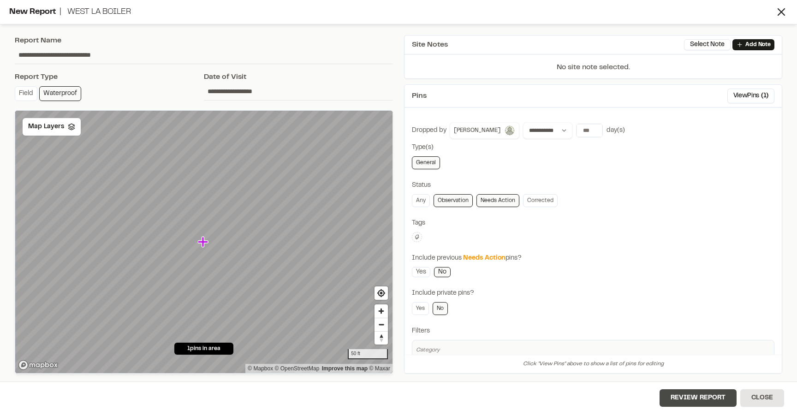
click at [679, 399] on button "Review Report" at bounding box center [698, 398] width 77 height 18
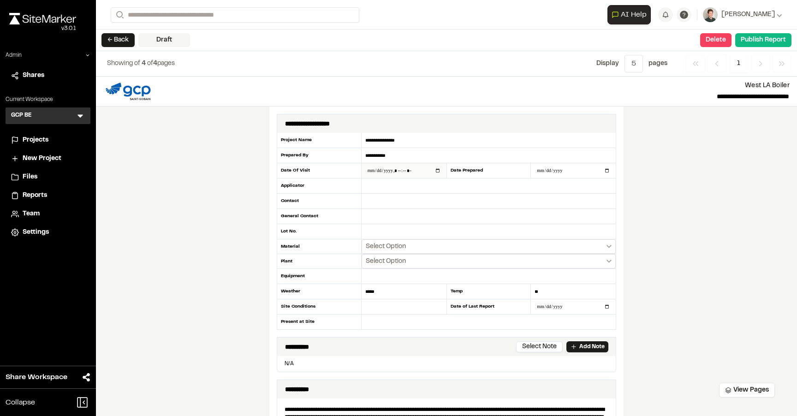
click at [392, 173] on input "datetime-local" at bounding box center [404, 170] width 85 height 15
click at [437, 173] on input "datetime-local" at bounding box center [404, 170] width 85 height 15
type input "**********"
click at [501, 154] on input "**********" at bounding box center [489, 155] width 254 height 15
click at [437, 172] on input "datetime-local" at bounding box center [404, 170] width 85 height 15
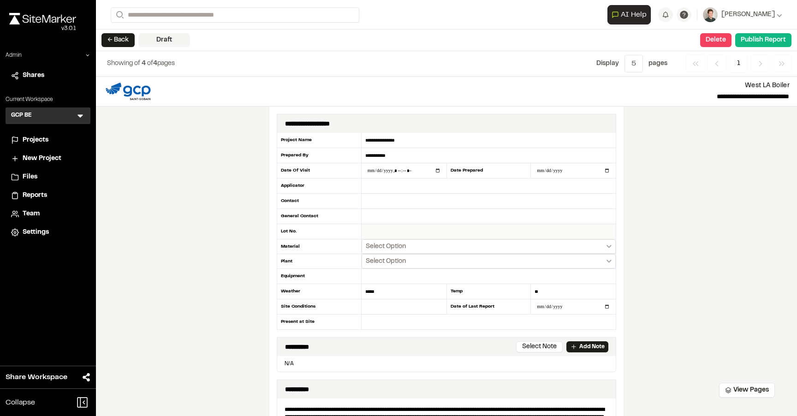
click at [602, 228] on input "text" at bounding box center [489, 231] width 254 height 15
click at [661, 206] on div "**********" at bounding box center [446, 247] width 701 height 340
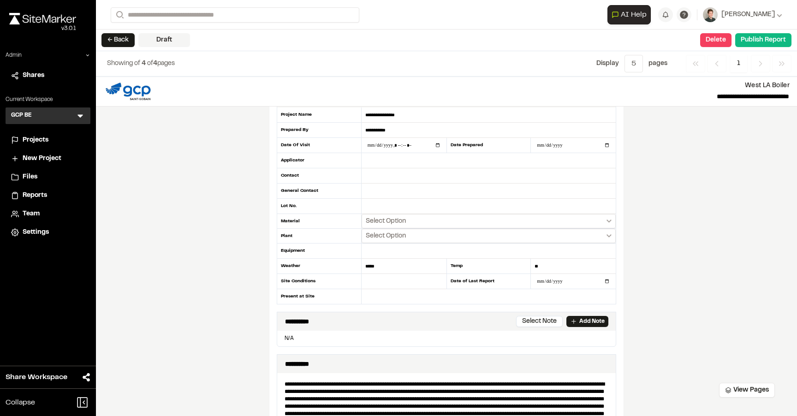
scroll to position [31, 0]
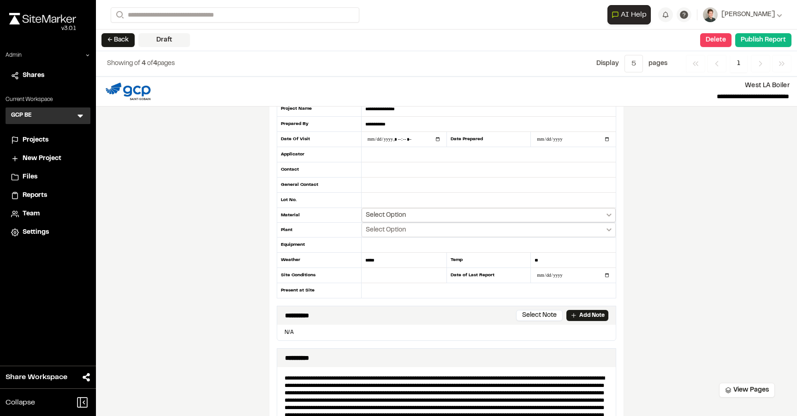
click at [465, 214] on button "Select Option" at bounding box center [489, 215] width 254 height 14
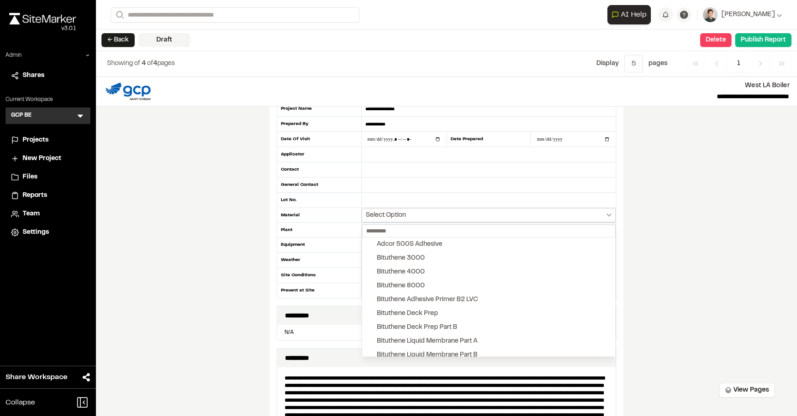
click at [465, 214] on div at bounding box center [398, 208] width 797 height 416
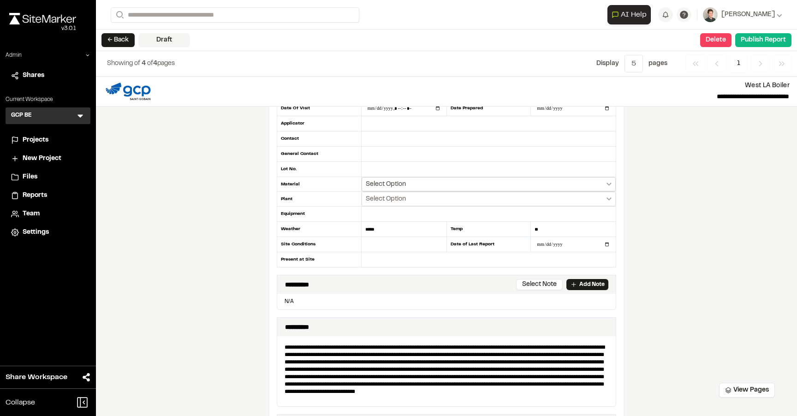
scroll to position [64, 0]
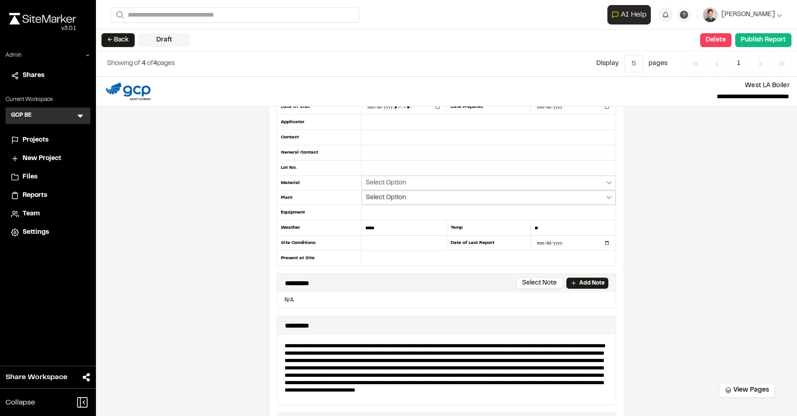
click at [463, 191] on button "Select Option" at bounding box center [489, 198] width 254 height 14
click at [463, 193] on div at bounding box center [398, 208] width 797 height 416
click at [458, 196] on button "Select Option" at bounding box center [489, 198] width 254 height 14
click at [458, 196] on div at bounding box center [398, 208] width 797 height 416
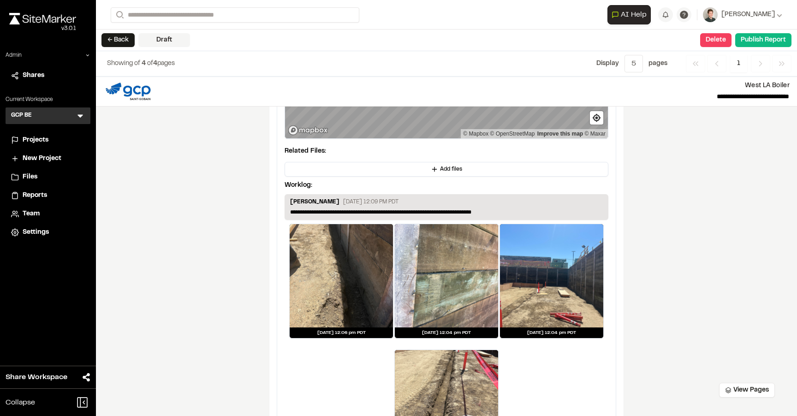
scroll to position [1119, 0]
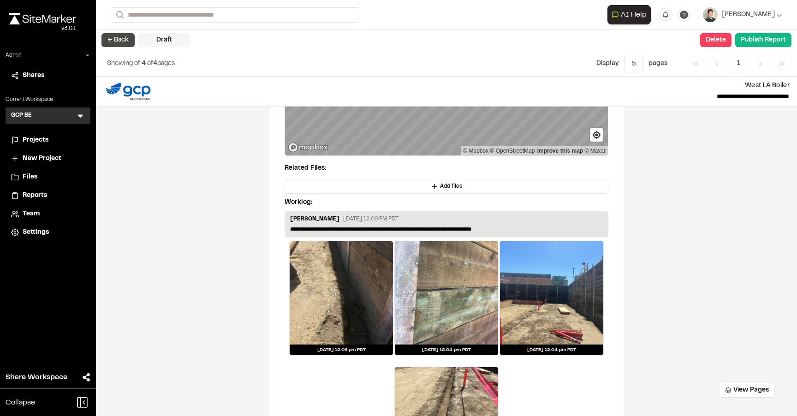
click at [105, 37] on button "← Back" at bounding box center [117, 40] width 33 height 14
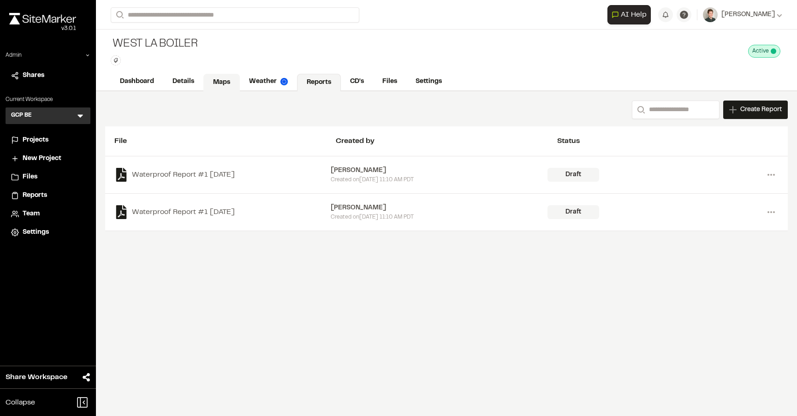
click at [223, 83] on link "Maps" at bounding box center [221, 83] width 36 height 18
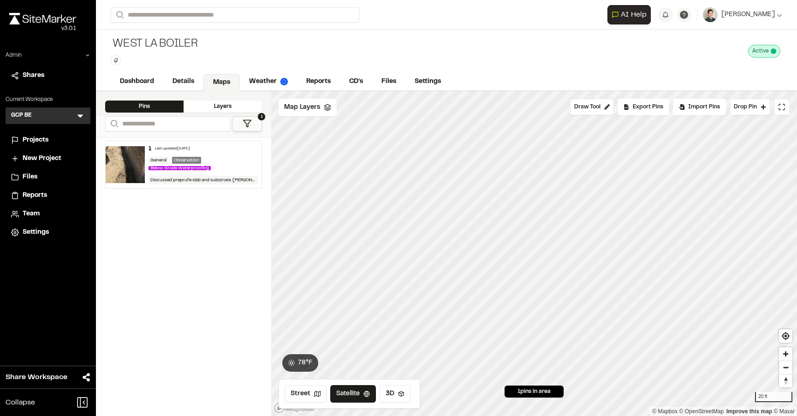
click at [210, 170] on span "Below Grade Waterproofing" at bounding box center [180, 168] width 62 height 4
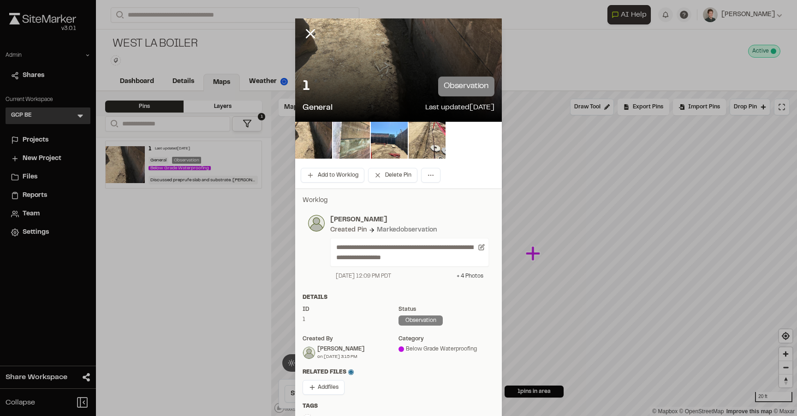
click at [467, 275] on div "+ 4 Photo s" at bounding box center [470, 276] width 27 height 8
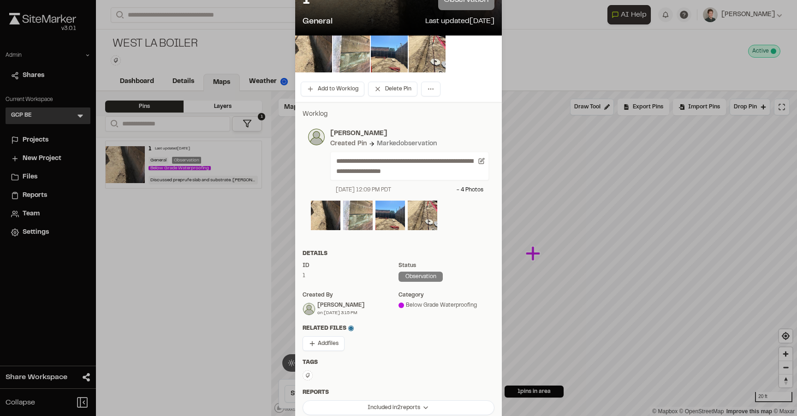
scroll to position [81, 0]
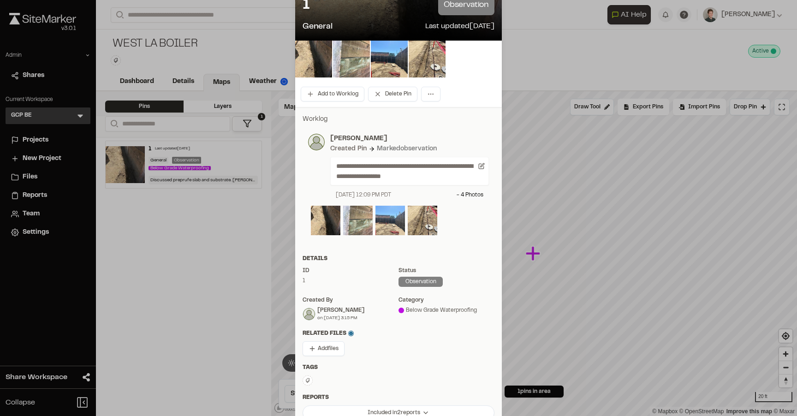
click at [387, 221] on img at bounding box center [390, 221] width 30 height 30
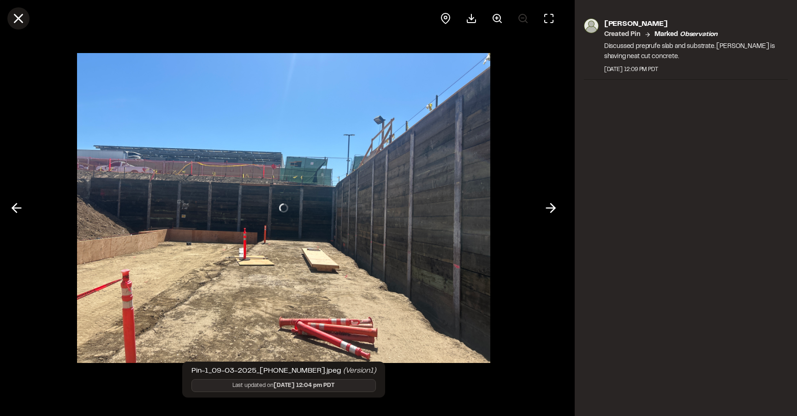
click at [18, 16] on icon at bounding box center [19, 19] width 16 height 16
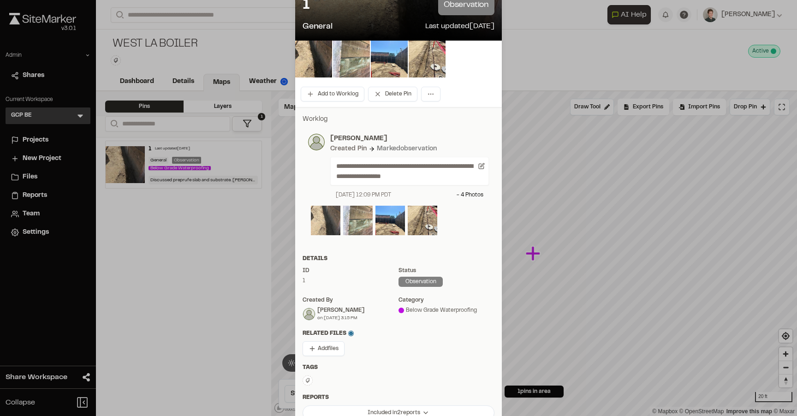
click at [323, 219] on img at bounding box center [326, 221] width 30 height 30
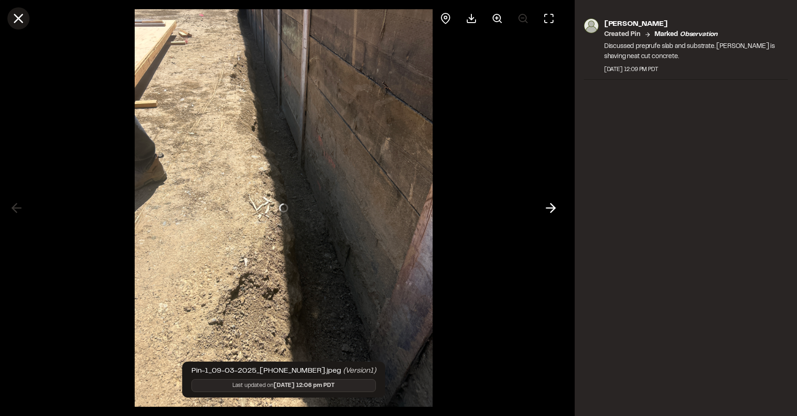
click at [20, 19] on icon at bounding box center [19, 19] width 16 height 16
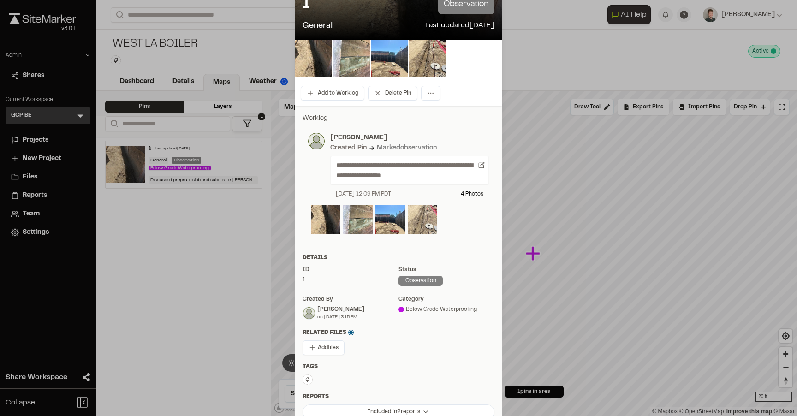
scroll to position [83, 0]
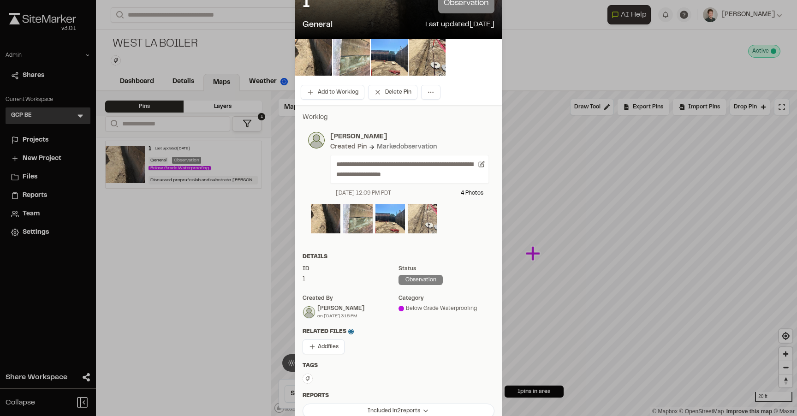
click at [419, 226] on img at bounding box center [423, 219] width 30 height 30
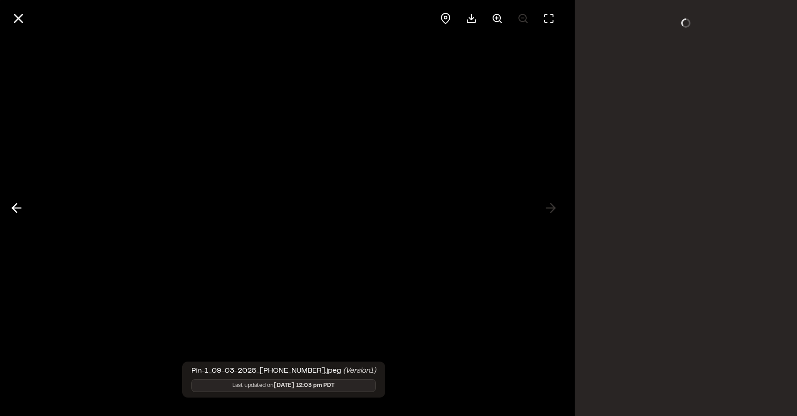
scroll to position [0, 0]
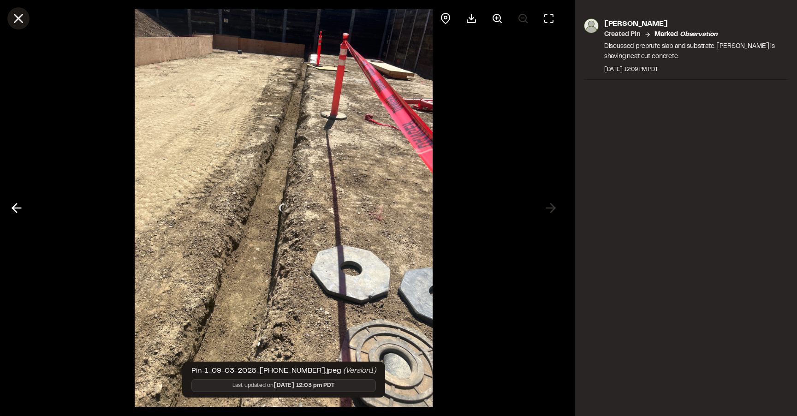
click at [20, 16] on line at bounding box center [19, 19] width 8 height 8
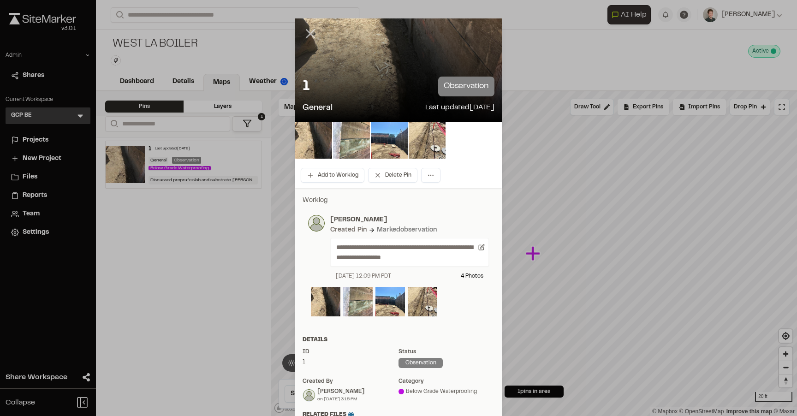
click at [311, 32] on line at bounding box center [311, 34] width 8 height 8
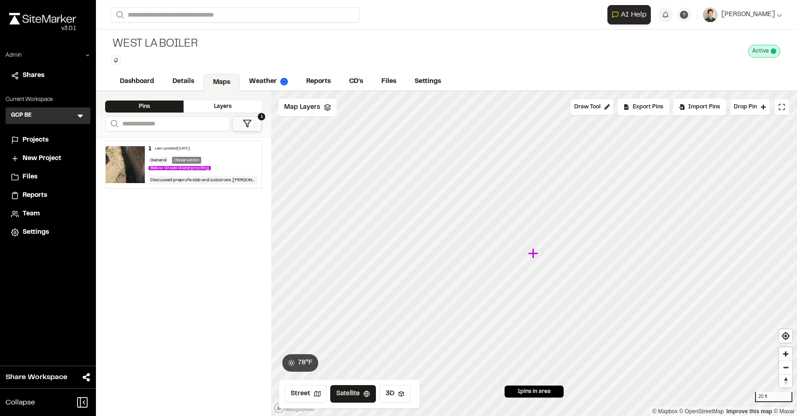
click at [201, 166] on div "Below Grade Waterproofing" at bounding box center [182, 168] width 66 height 8
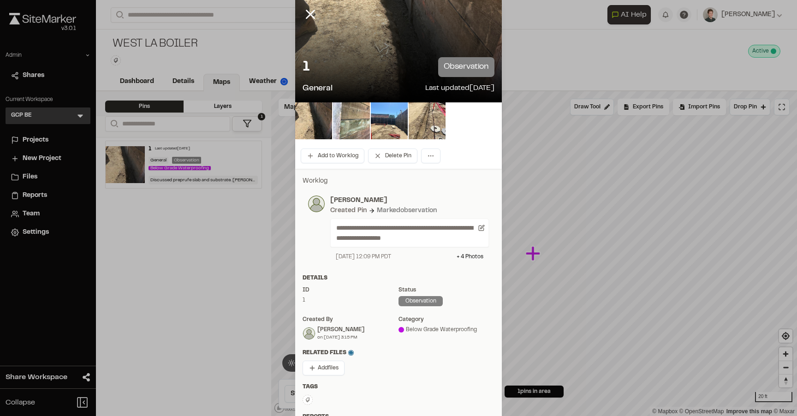
scroll to position [20, 0]
click at [477, 254] on div "+ 4 Photo s" at bounding box center [470, 256] width 27 height 8
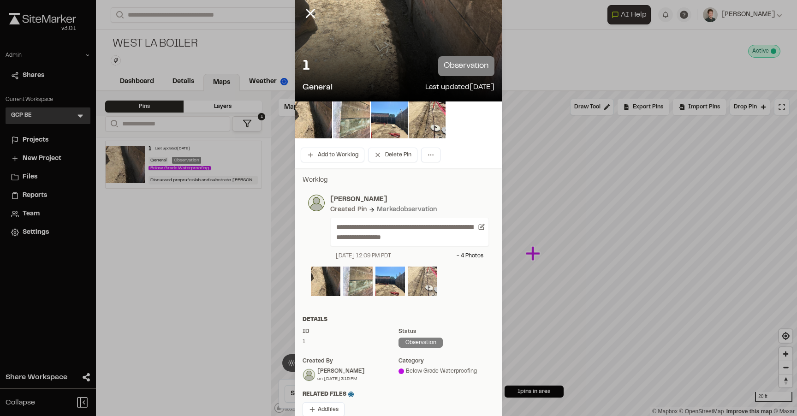
click at [429, 275] on img at bounding box center [423, 282] width 30 height 30
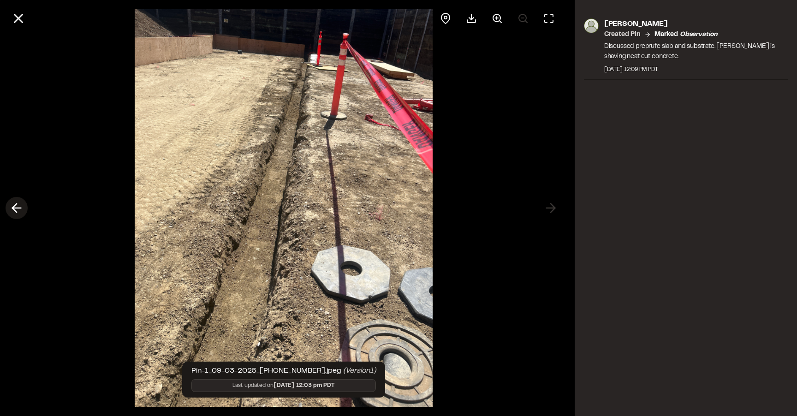
click at [14, 208] on line at bounding box center [16, 208] width 9 height 0
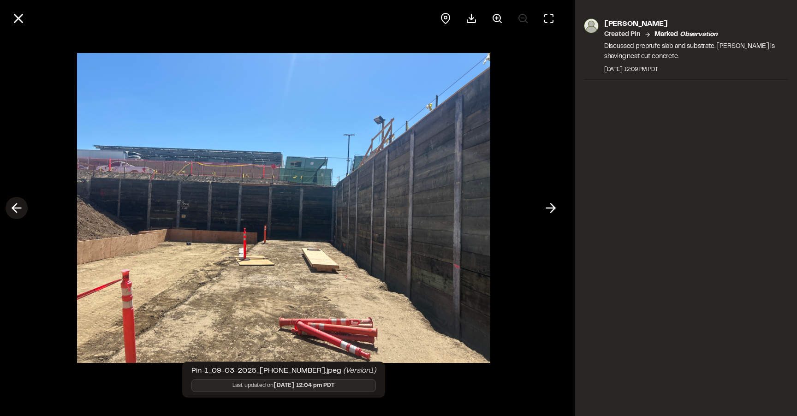
click at [14, 208] on line at bounding box center [16, 208] width 9 height 0
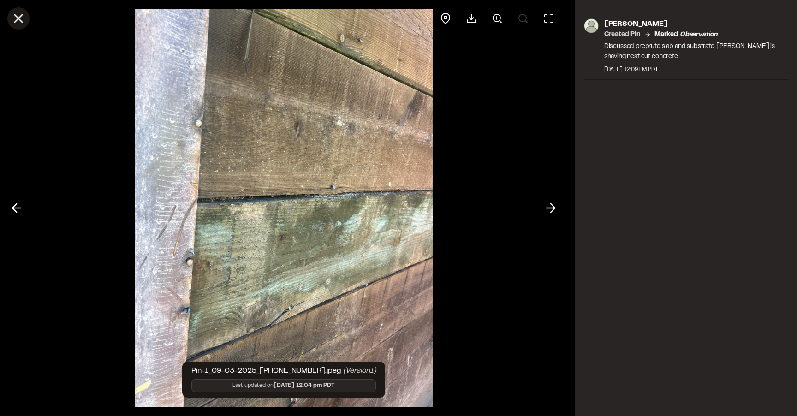
click at [19, 11] on icon at bounding box center [19, 19] width 16 height 16
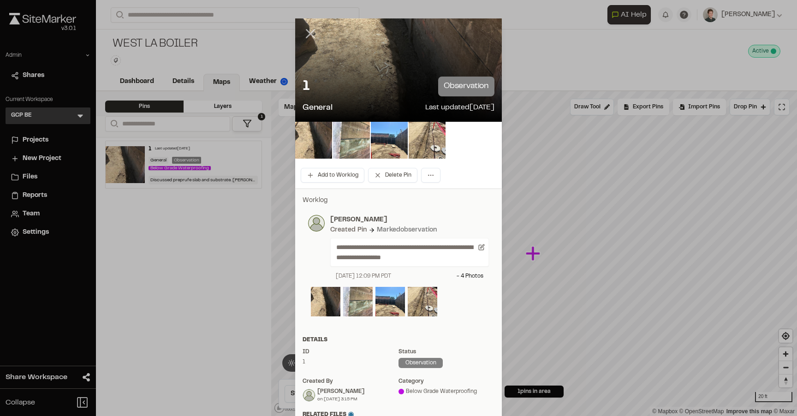
click at [311, 31] on icon at bounding box center [311, 34] width 16 height 16
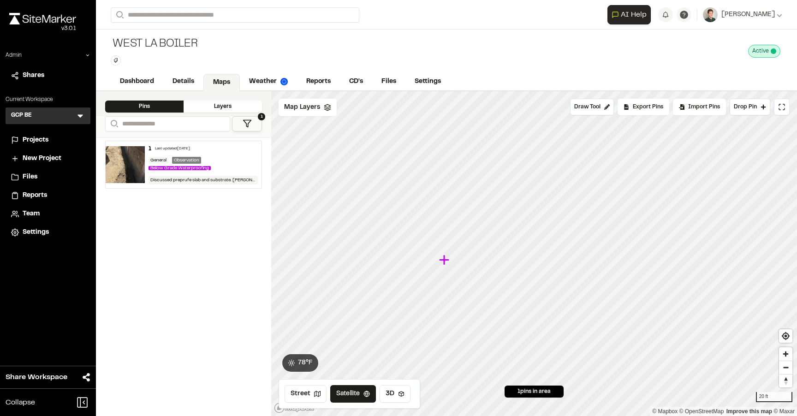
click at [441, 262] on icon "Map marker" at bounding box center [445, 260] width 12 height 12
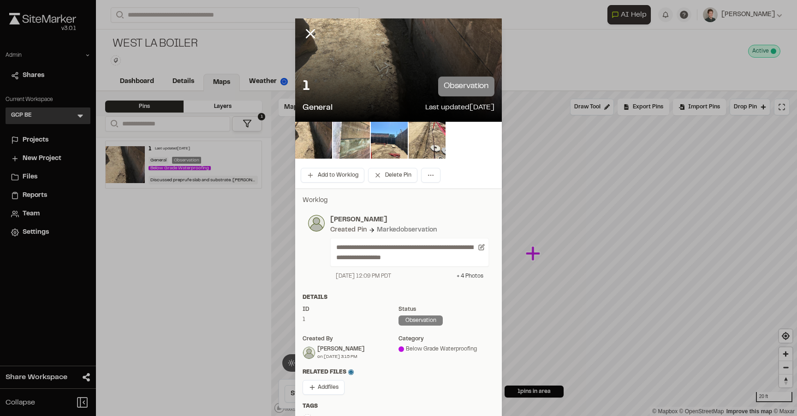
click at [469, 274] on div "+ 4 Photo s" at bounding box center [470, 276] width 27 height 8
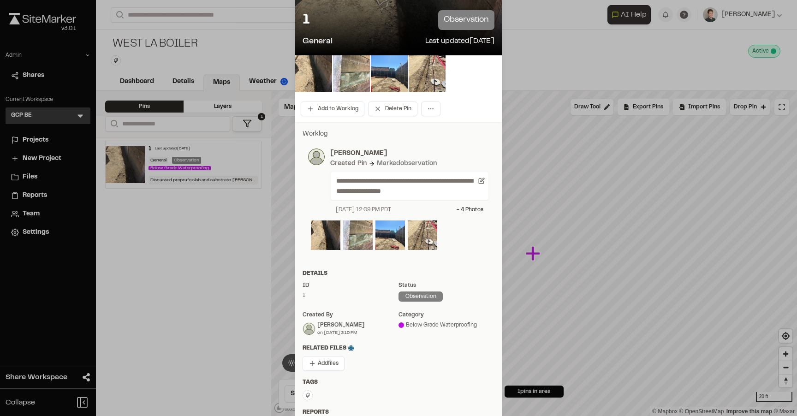
scroll to position [67, 0]
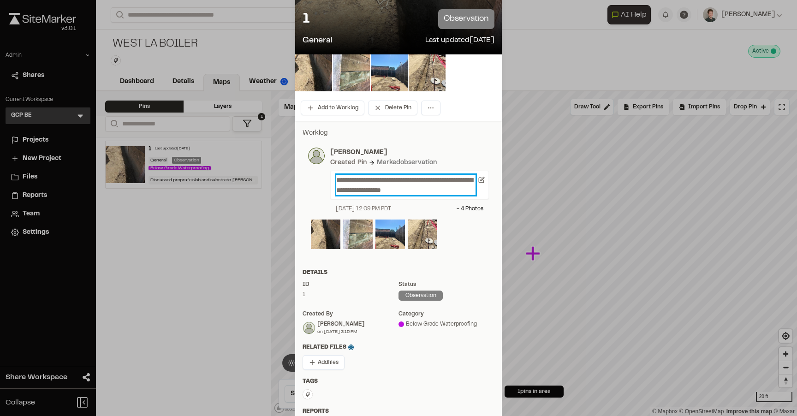
click at [448, 191] on p "**********" at bounding box center [405, 185] width 139 height 20
click at [450, 221] on div at bounding box center [398, 236] width 175 height 32
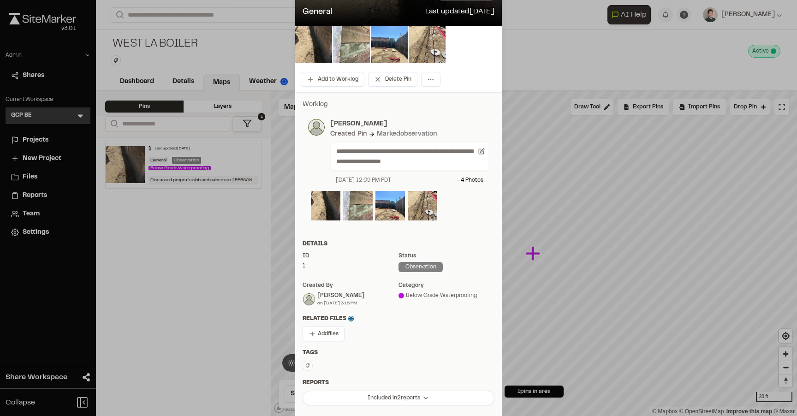
scroll to position [2, 0]
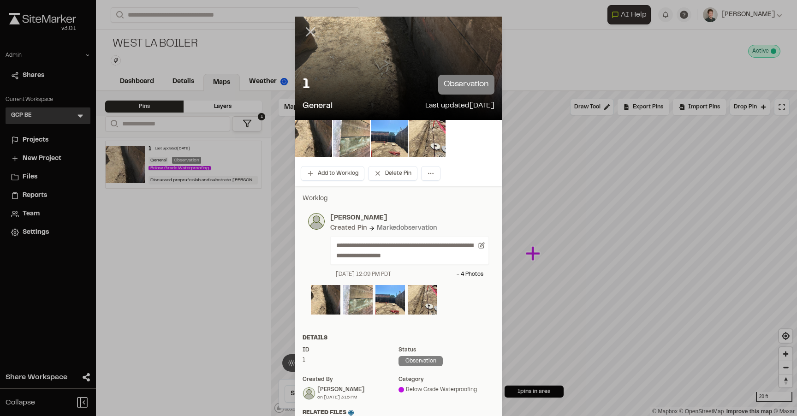
click at [310, 29] on icon at bounding box center [311, 32] width 16 height 16
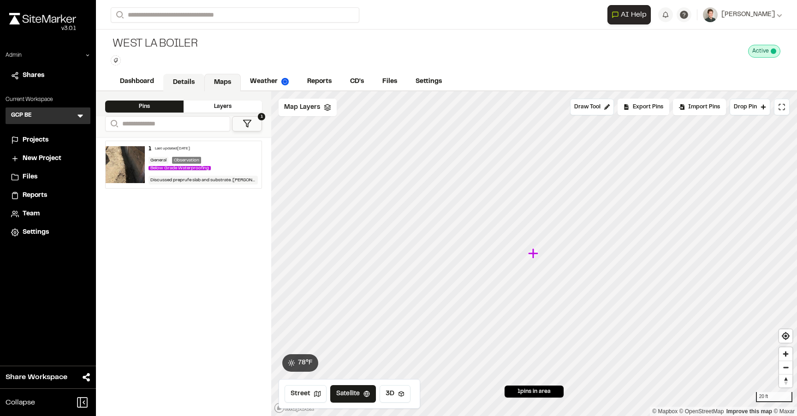
click at [183, 79] on link "Details" at bounding box center [183, 83] width 41 height 18
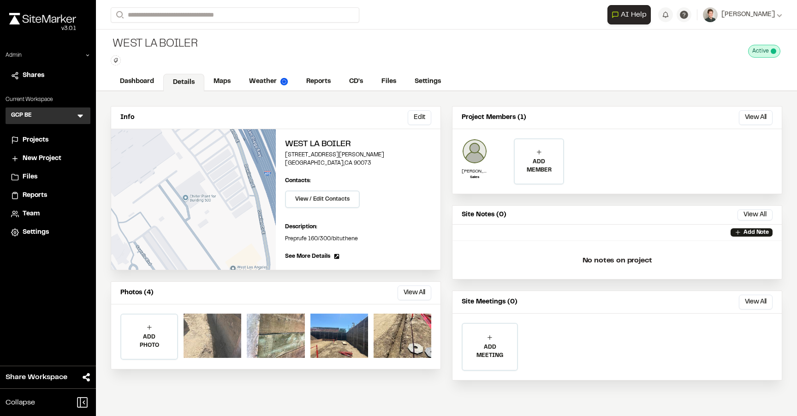
click at [224, 331] on div at bounding box center [213, 336] width 58 height 44
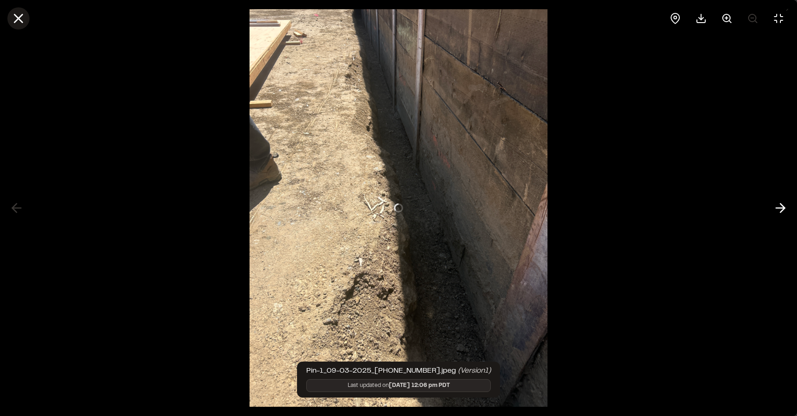
click at [20, 20] on line at bounding box center [19, 19] width 8 height 8
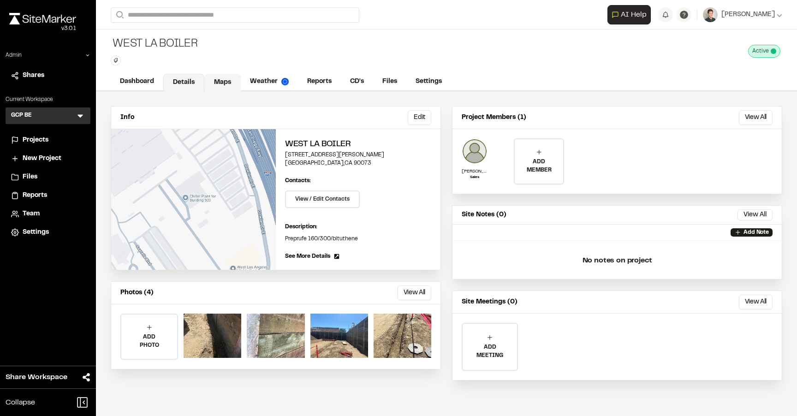
click at [221, 82] on link "Maps" at bounding box center [222, 83] width 36 height 18
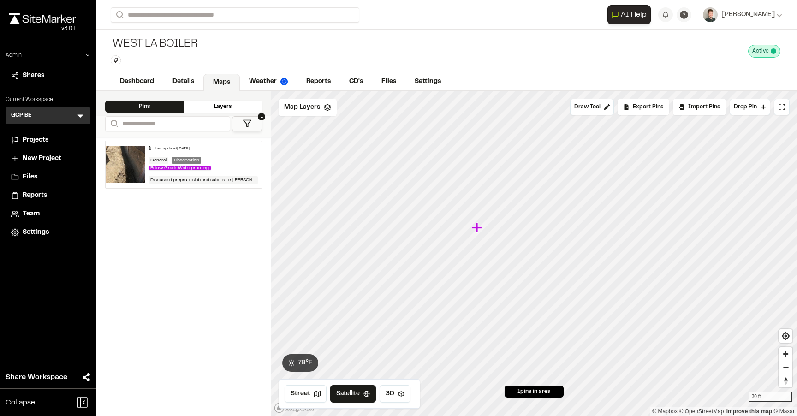
click at [480, 232] on icon "Map marker" at bounding box center [478, 228] width 12 height 12
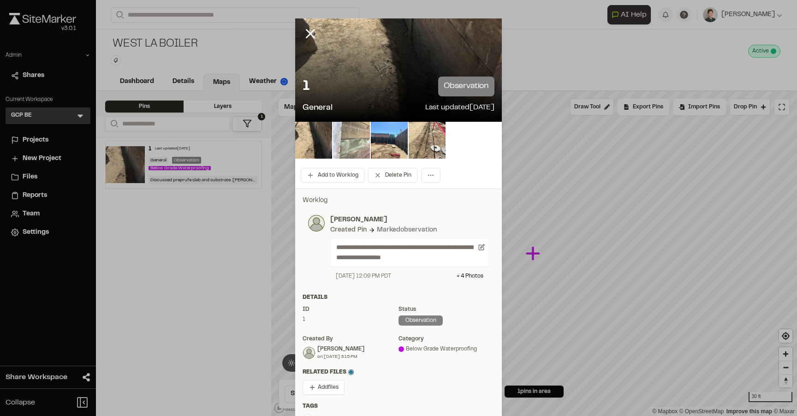
click at [352, 148] on img at bounding box center [351, 140] width 37 height 37
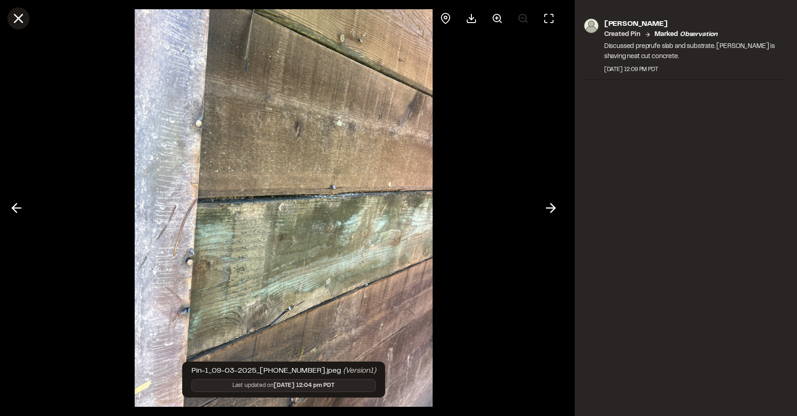
click at [17, 12] on icon at bounding box center [19, 19] width 16 height 16
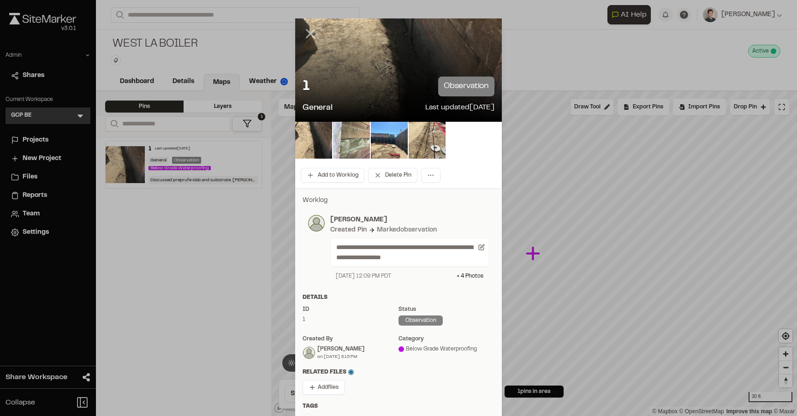
click at [304, 30] on icon at bounding box center [311, 34] width 16 height 16
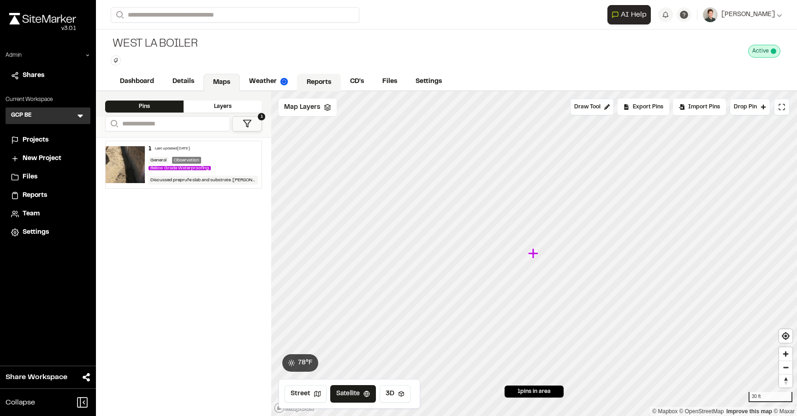
click at [313, 77] on link "Reports" at bounding box center [319, 83] width 44 height 18
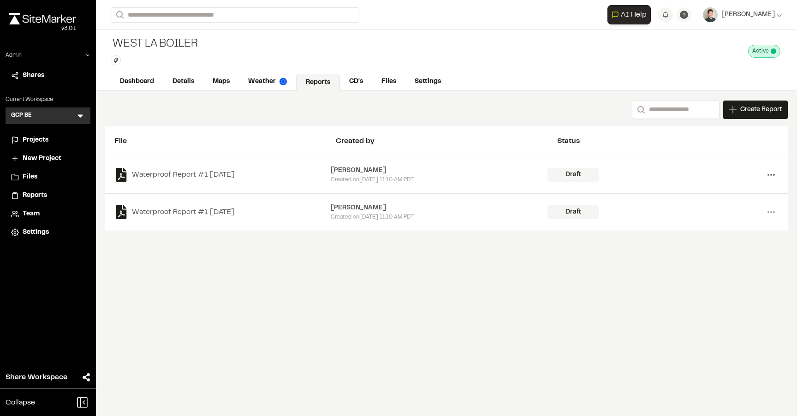
click at [770, 172] on icon at bounding box center [771, 174] width 15 height 15
click at [720, 210] on link "Delete" at bounding box center [738, 208] width 80 height 14
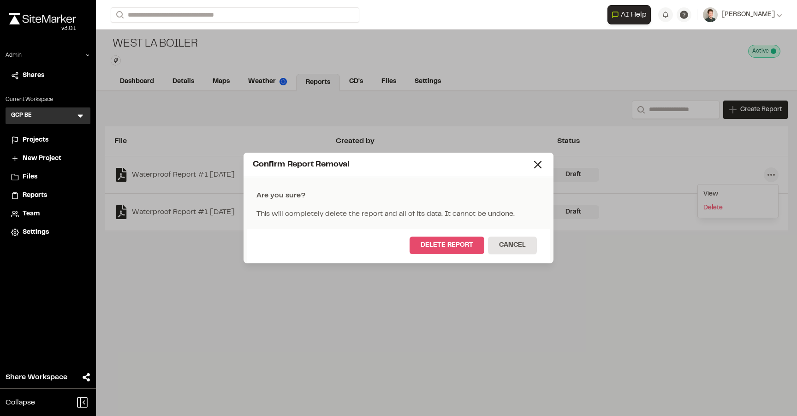
click at [447, 245] on button "Delete Report" at bounding box center [447, 246] width 75 height 18
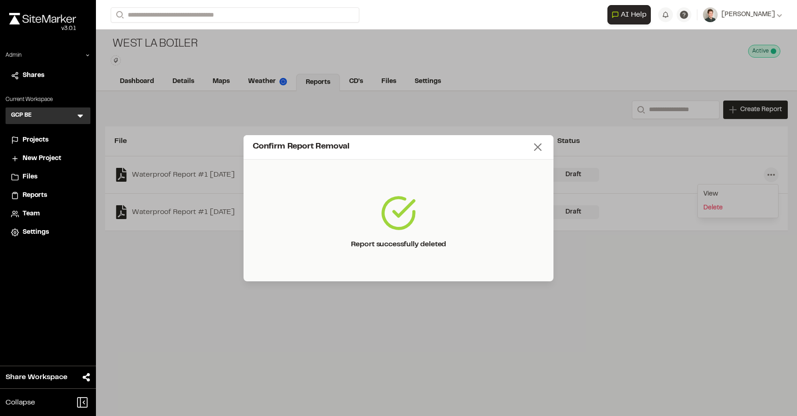
click at [538, 149] on icon at bounding box center [537, 147] width 13 height 13
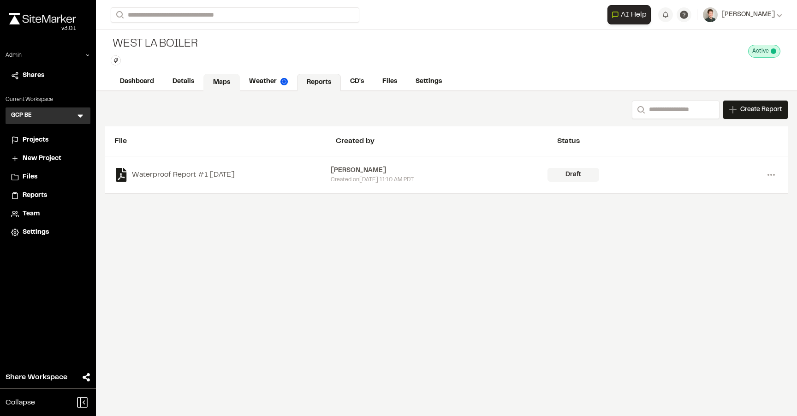
click at [218, 86] on link "Maps" at bounding box center [221, 83] width 36 height 18
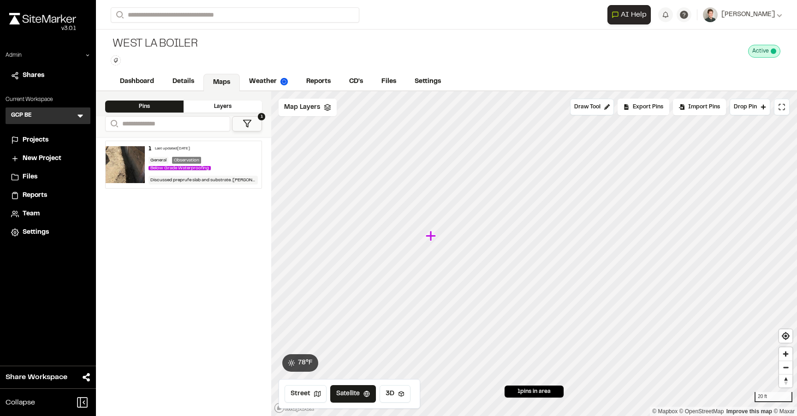
click at [430, 237] on icon "Map marker" at bounding box center [431, 236] width 10 height 10
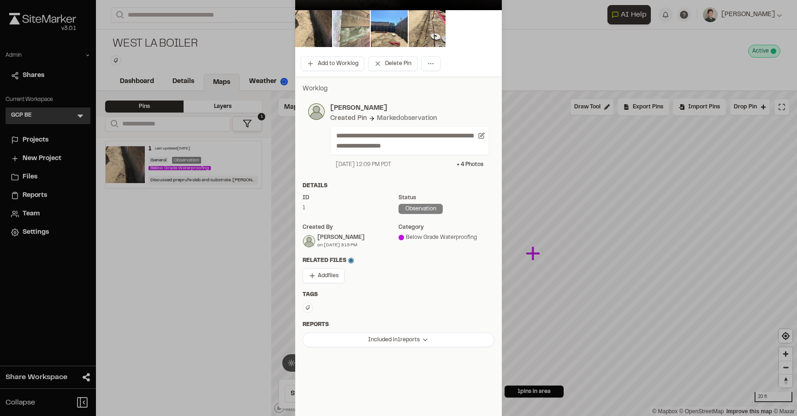
scroll to position [131, 0]
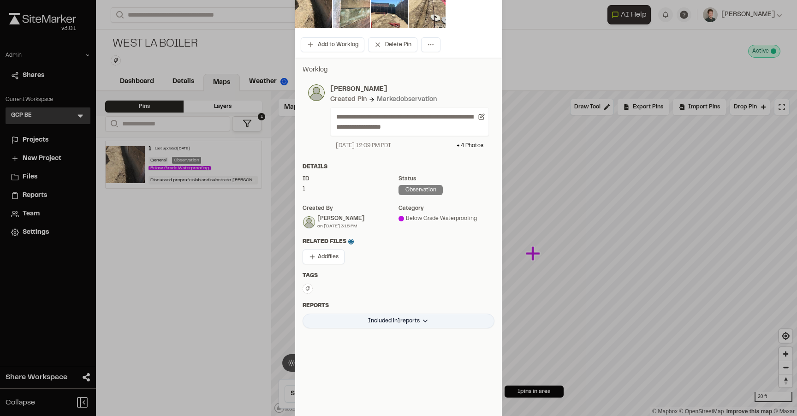
click at [405, 316] on html "Close sidebar v 3.0.1 Admin Shares Current Workspace GCP BE GB Menu Projects Ne…" at bounding box center [398, 208] width 797 height 416
click at [406, 271] on html "Close sidebar v 3.0.1 Admin Shares Current Workspace GCP BE GB Menu Projects Ne…" at bounding box center [398, 208] width 797 height 416
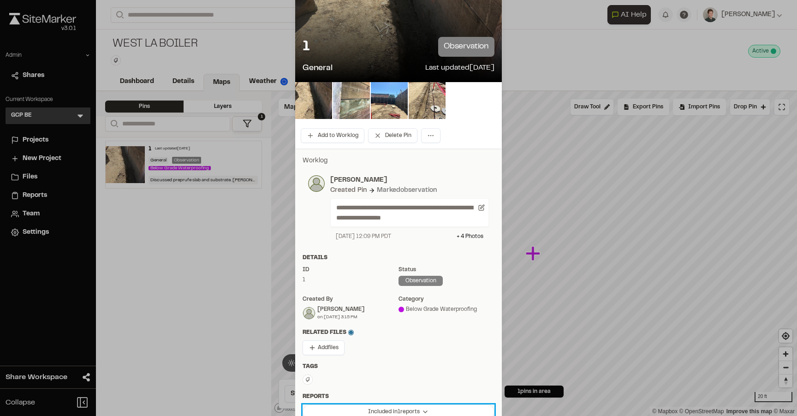
scroll to position [0, 0]
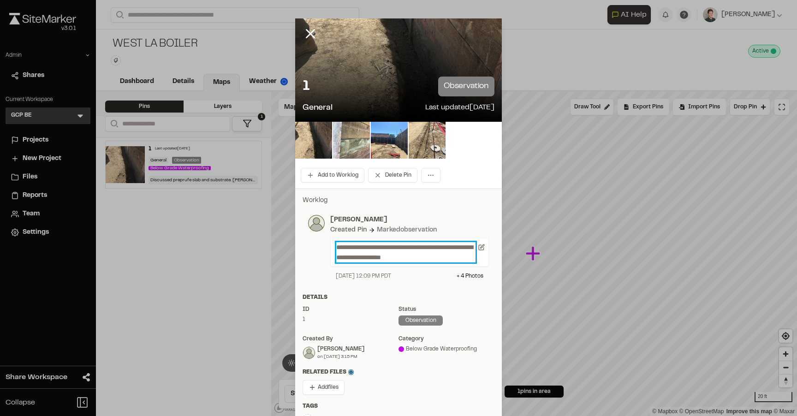
click at [452, 256] on p "**********" at bounding box center [405, 252] width 139 height 20
click at [441, 220] on p "[PERSON_NAME]" at bounding box center [409, 220] width 159 height 10
click at [309, 36] on line at bounding box center [311, 34] width 8 height 8
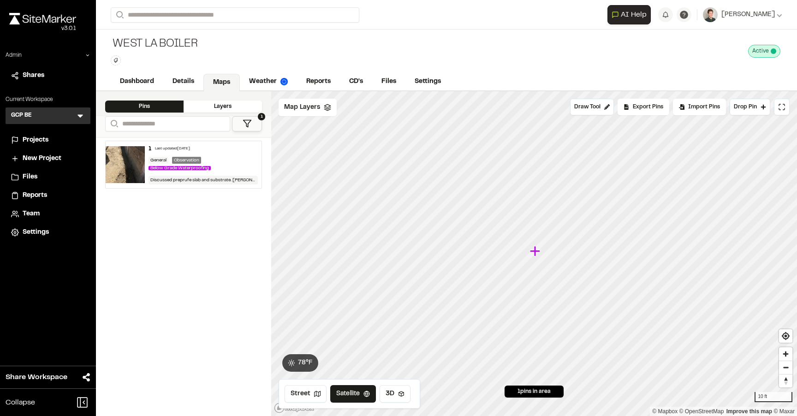
click at [536, 249] on icon "Map marker" at bounding box center [535, 251] width 10 height 10
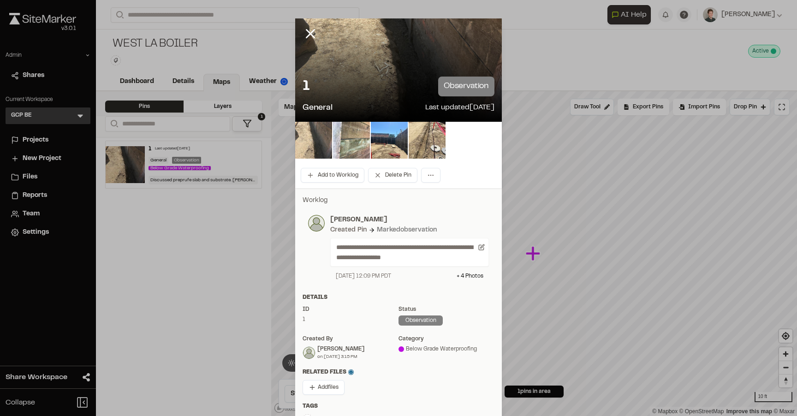
click at [323, 128] on img at bounding box center [313, 140] width 37 height 37
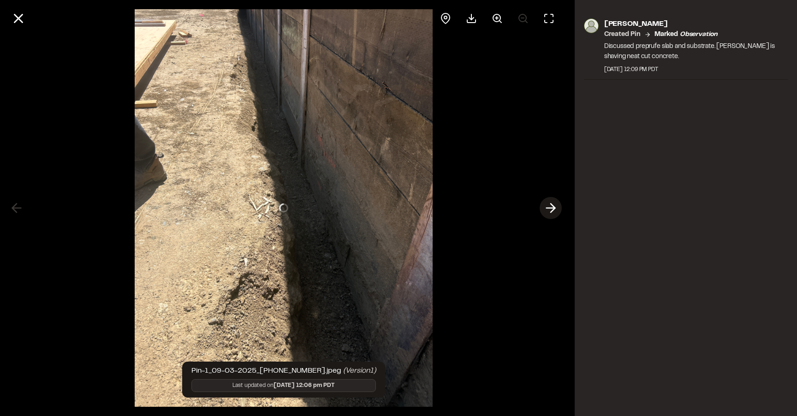
click at [551, 214] on icon at bounding box center [550, 208] width 15 height 16
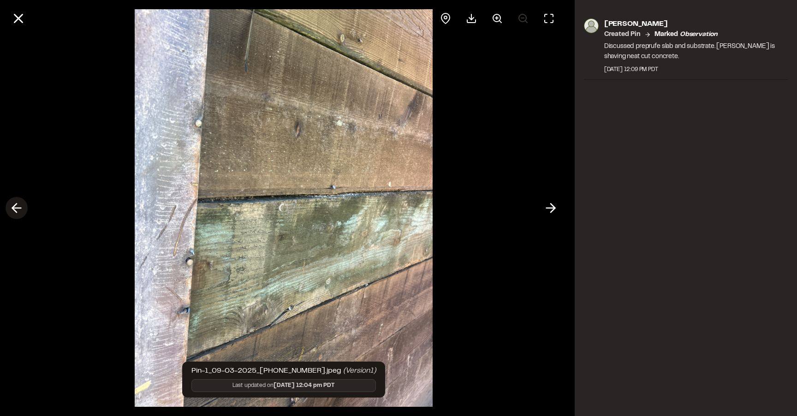
click at [16, 217] on button at bounding box center [17, 208] width 22 height 22
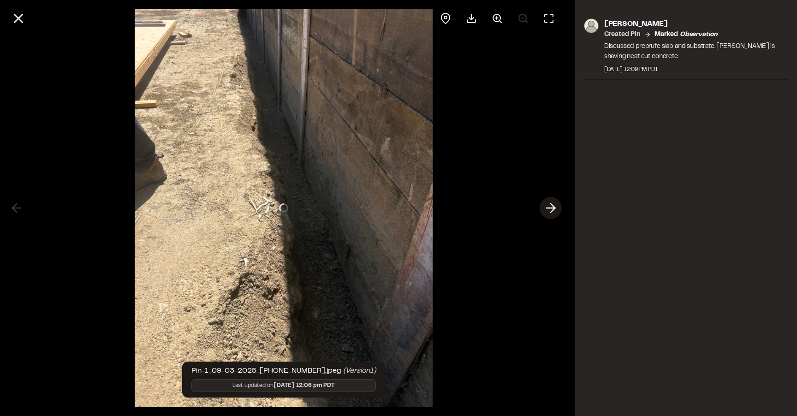
click at [544, 211] on icon at bounding box center [550, 208] width 15 height 16
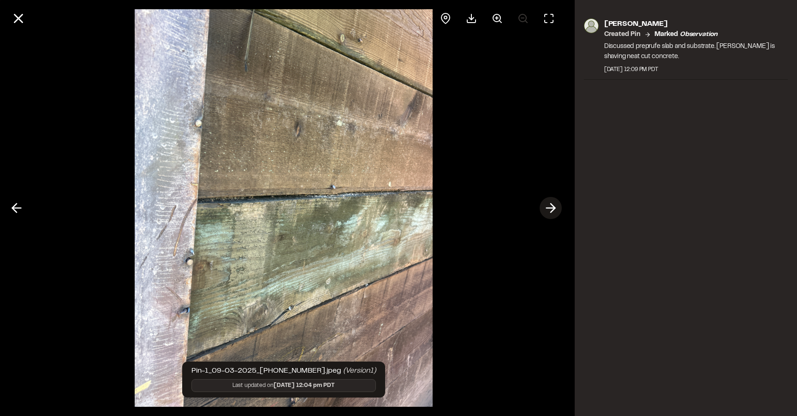
click at [544, 211] on icon at bounding box center [550, 208] width 15 height 16
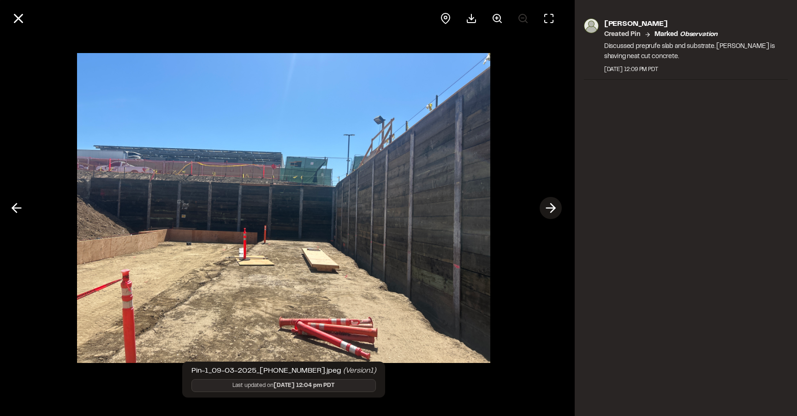
click at [557, 211] on icon at bounding box center [550, 208] width 15 height 16
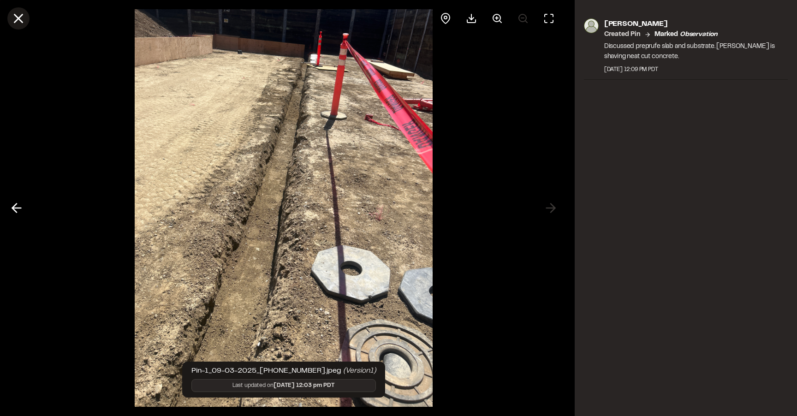
click at [10, 20] on button at bounding box center [18, 18] width 22 height 22
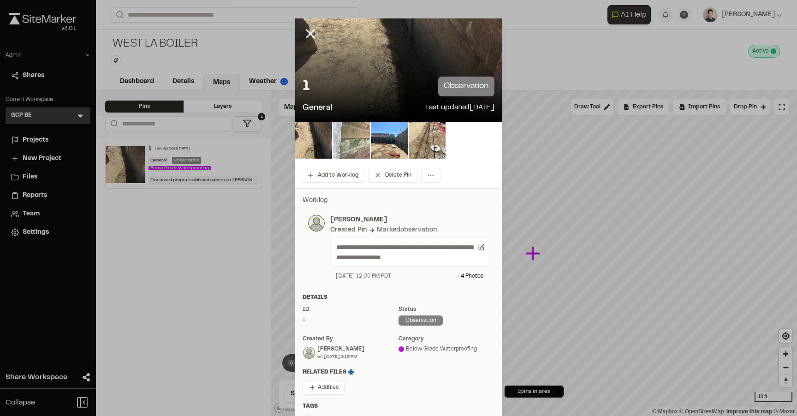
click at [308, 42] on div at bounding box center [317, 40] width 44 height 44
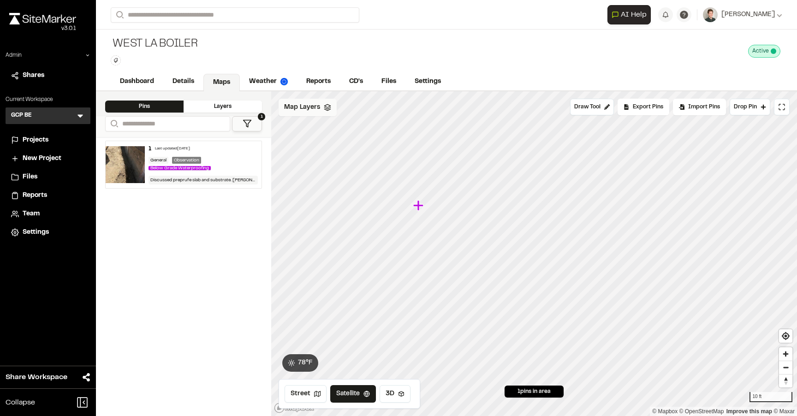
click at [293, 100] on div "Map Layers" at bounding box center [308, 108] width 58 height 18
click at [293, 104] on span "Map Layers" at bounding box center [302, 109] width 36 height 10
click at [389, 224] on icon "Map marker" at bounding box center [389, 221] width 10 height 10
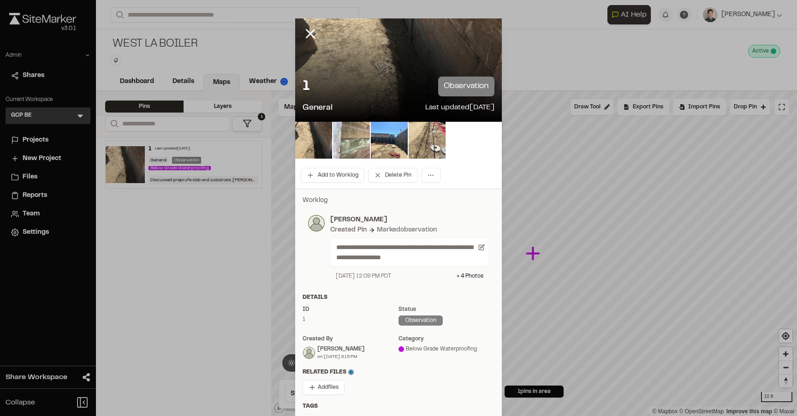
click at [397, 212] on div "**********" at bounding box center [399, 247] width 192 height 77
click at [310, 37] on icon at bounding box center [311, 34] width 16 height 16
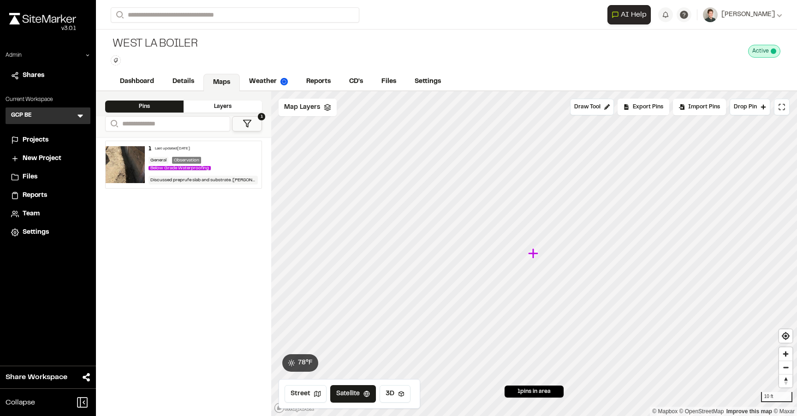
click at [535, 255] on icon "Map marker" at bounding box center [533, 253] width 10 height 10
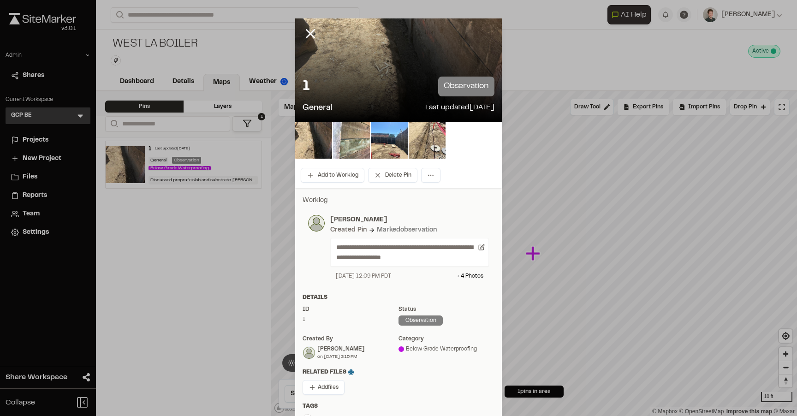
click at [444, 217] on p "[PERSON_NAME]" at bounding box center [409, 220] width 159 height 10
click at [321, 199] on p "Worklog" at bounding box center [399, 201] width 192 height 10
click at [310, 28] on icon at bounding box center [311, 34] width 16 height 16
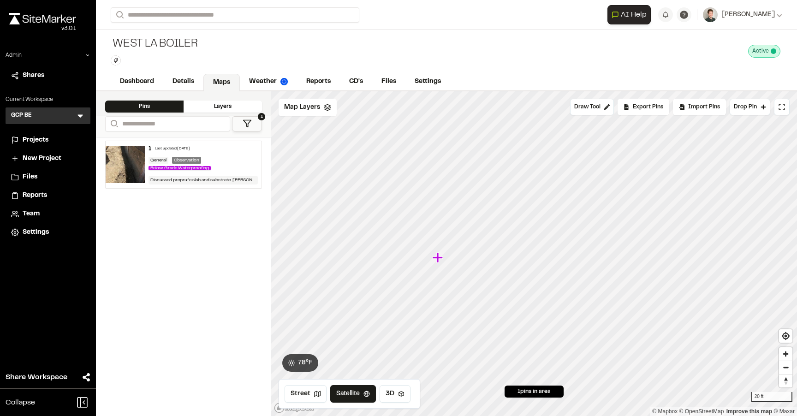
click at [439, 261] on icon "Map marker" at bounding box center [439, 258] width 12 height 12
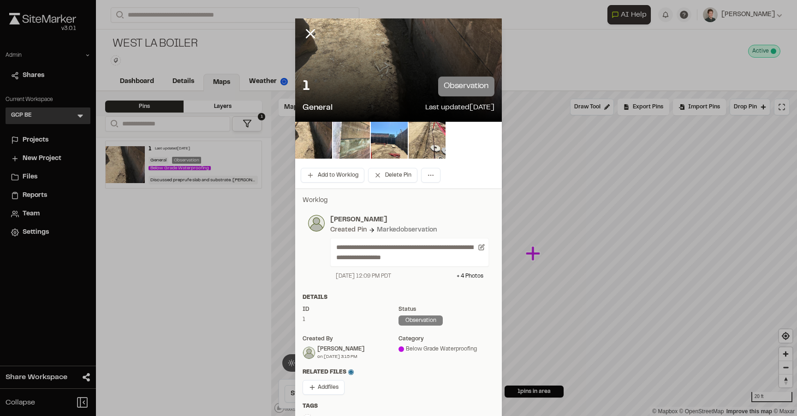
click at [460, 142] on div at bounding box center [398, 140] width 207 height 37
click at [312, 33] on icon at bounding box center [311, 34] width 16 height 16
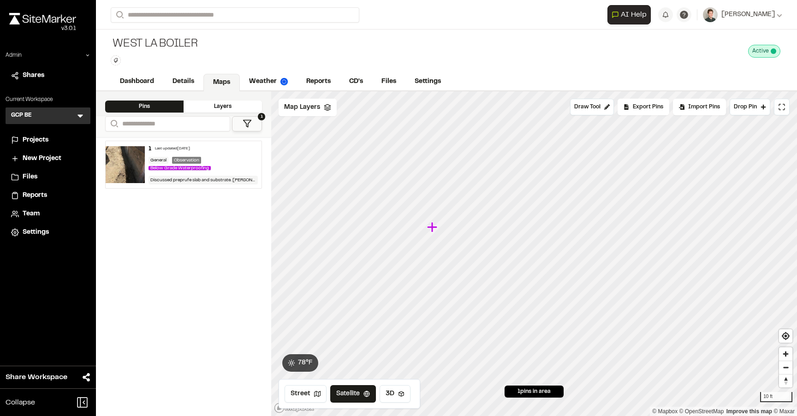
click at [340, 50] on div "West LA Boiler Type Enter or comma to add tag. Active Deactivate [GEOGRAPHIC_DA…" at bounding box center [446, 51] width 701 height 43
click at [462, 59] on div "West LA Boiler Type Enter or comma to add tag. Active Deactivate [GEOGRAPHIC_DA…" at bounding box center [446, 51] width 701 height 43
click at [429, 75] on link "Settings" at bounding box center [428, 83] width 46 height 18
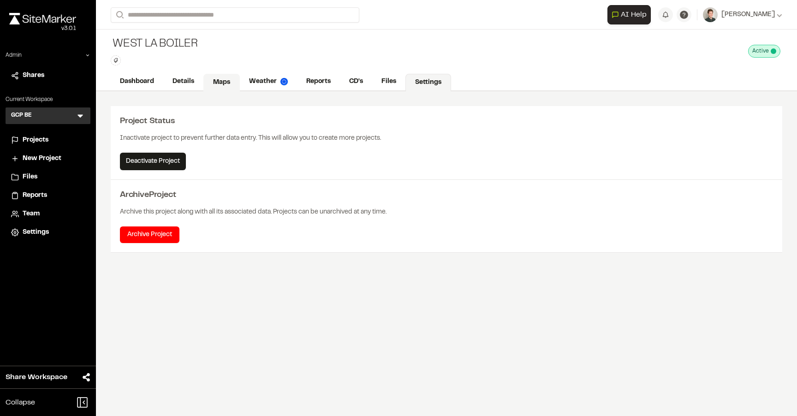
click at [221, 82] on link "Maps" at bounding box center [221, 83] width 36 height 18
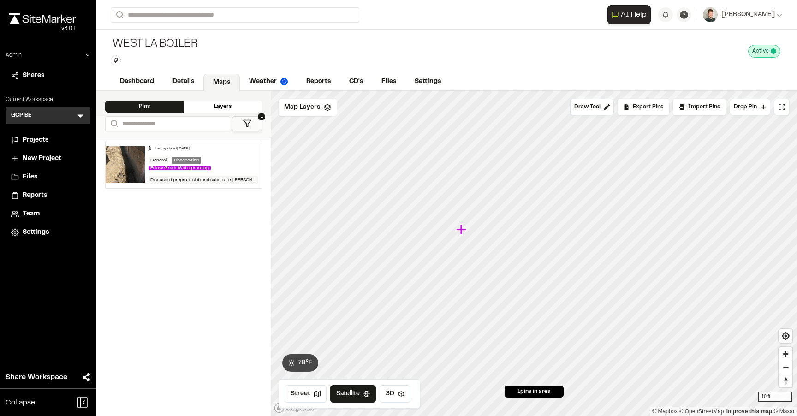
click at [459, 231] on icon "Map marker" at bounding box center [461, 229] width 10 height 10
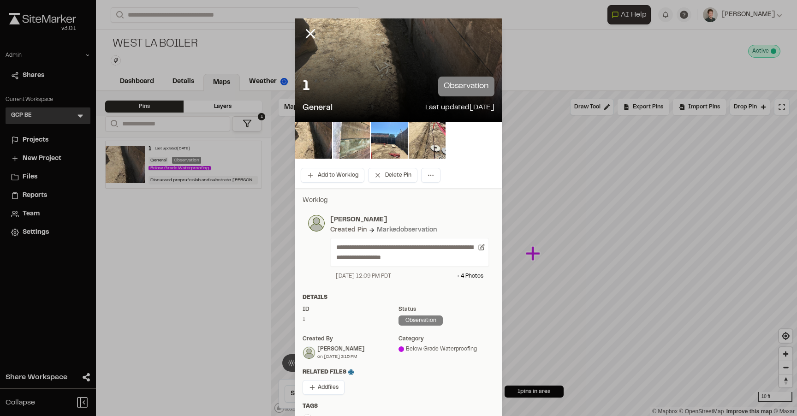
click at [482, 250] on div "**********" at bounding box center [409, 252] width 159 height 29
click at [481, 244] on icon at bounding box center [481, 247] width 6 height 6
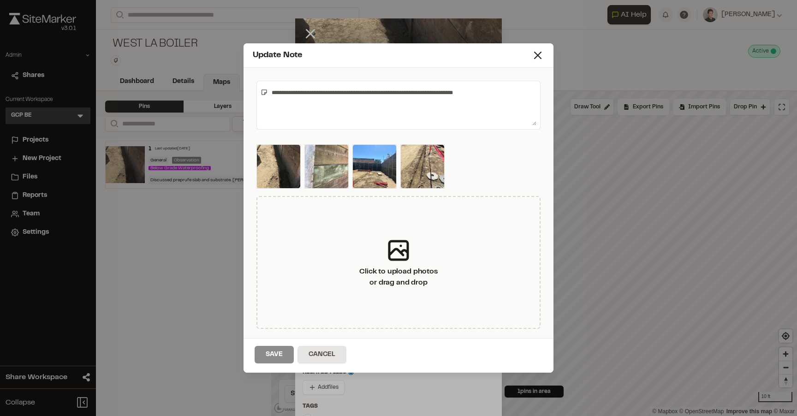
click at [542, 67] on div "Update Note" at bounding box center [399, 55] width 310 height 24
click at [542, 61] on icon at bounding box center [537, 55] width 13 height 13
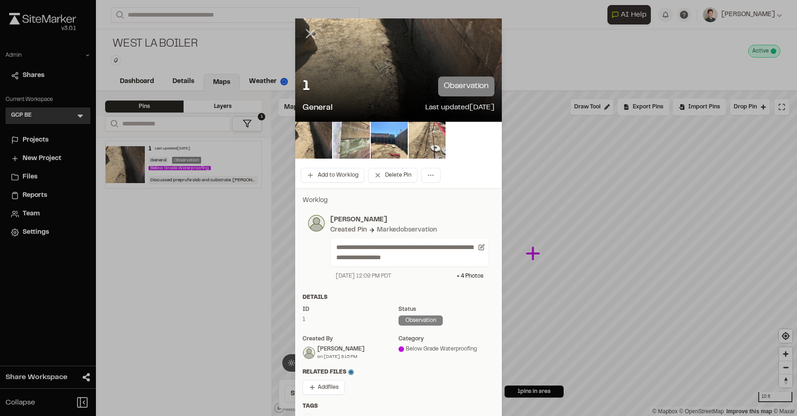
click at [310, 33] on line at bounding box center [311, 34] width 8 height 8
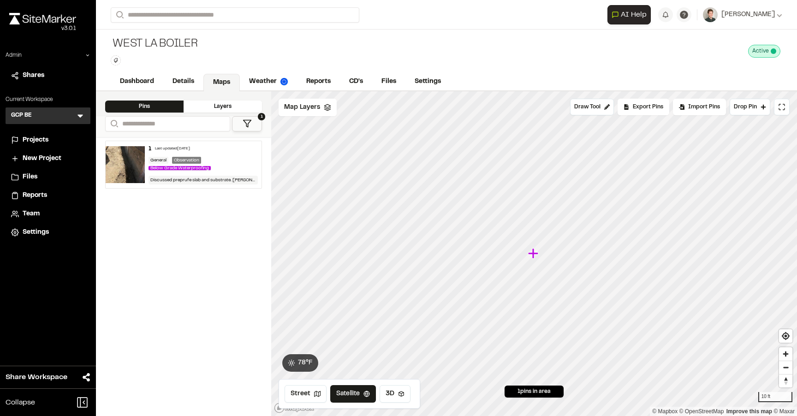
click at [436, 54] on div "West LA Boiler Type Enter or comma to add tag. Active Deactivate [GEOGRAPHIC_DA…" at bounding box center [446, 51] width 701 height 43
click at [261, 84] on link "Weather" at bounding box center [269, 83] width 58 height 18
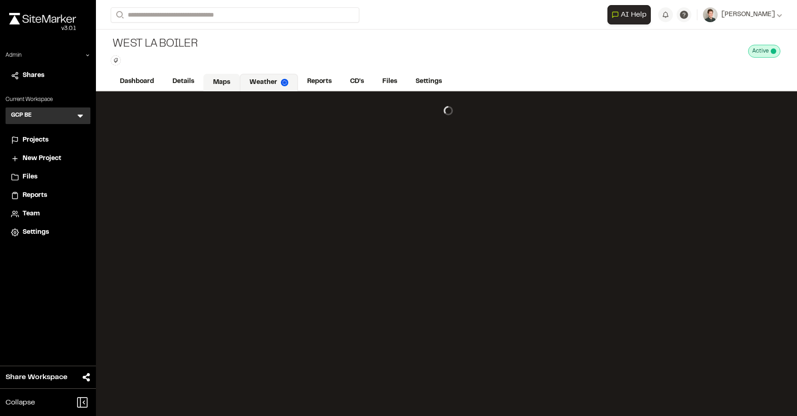
click at [226, 83] on link "Maps" at bounding box center [221, 83] width 36 height 18
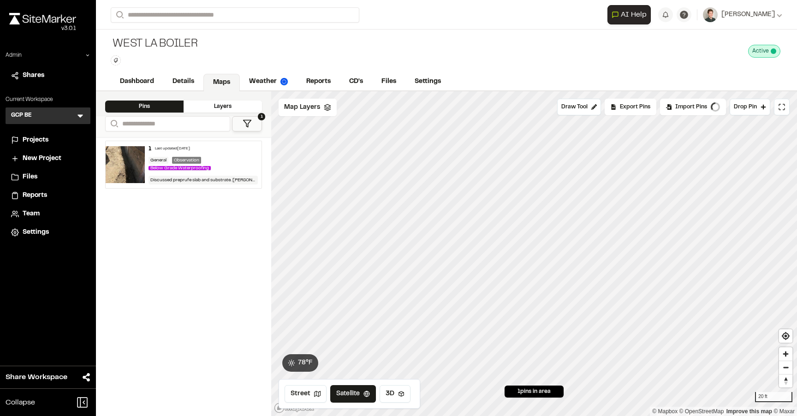
click at [282, 45] on div "West LA Boiler Type Enter or comma to add tag. Active Deactivate [GEOGRAPHIC_DA…" at bounding box center [446, 51] width 701 height 43
